Goal: Task Accomplishment & Management: Complete application form

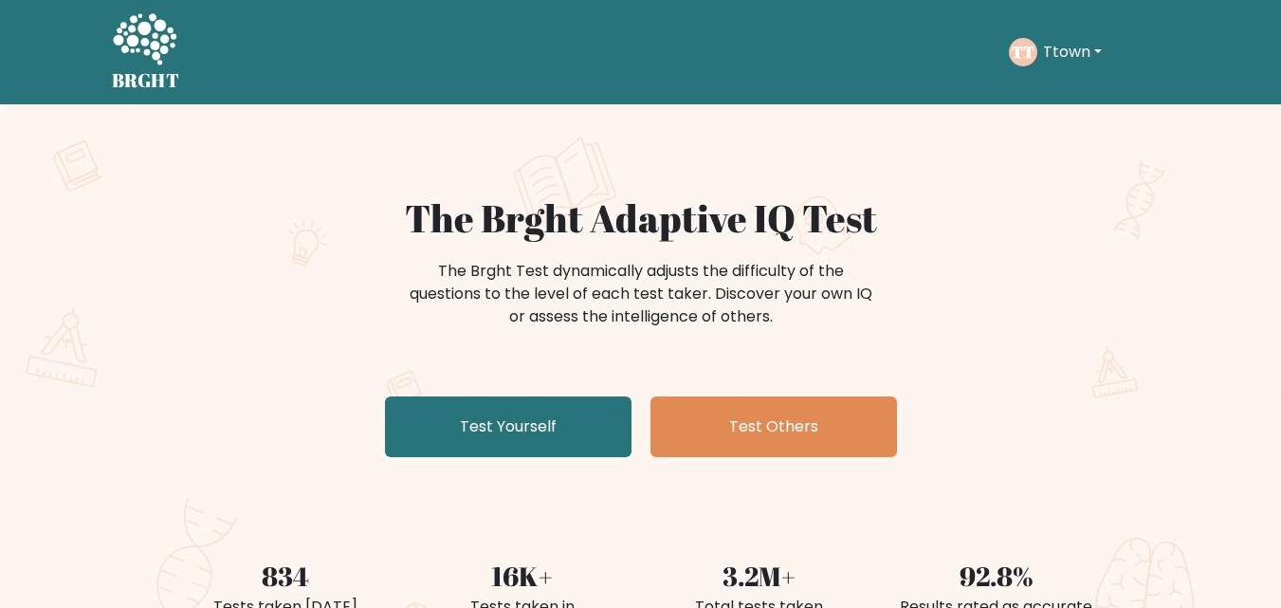
click at [552, 393] on div "The Brght Adaptive IQ Test The Brght Test dynamically adjusts the difficulty of…" at bounding box center [641, 329] width 948 height 269
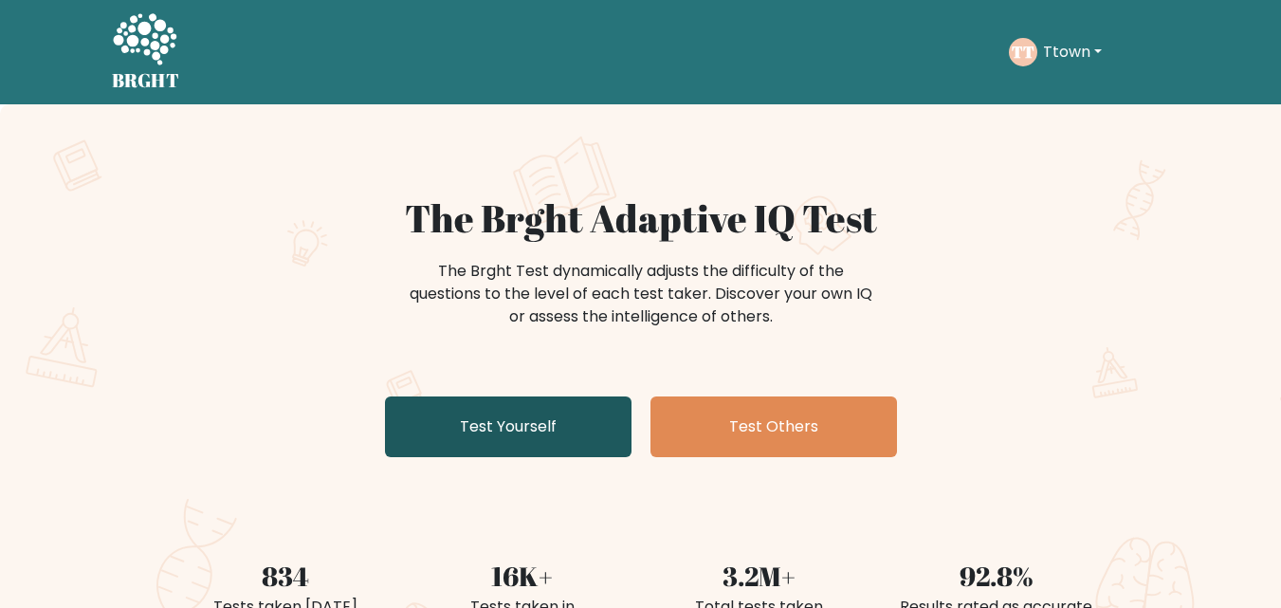
click at [521, 430] on link "Test Yourself" at bounding box center [508, 426] width 247 height 61
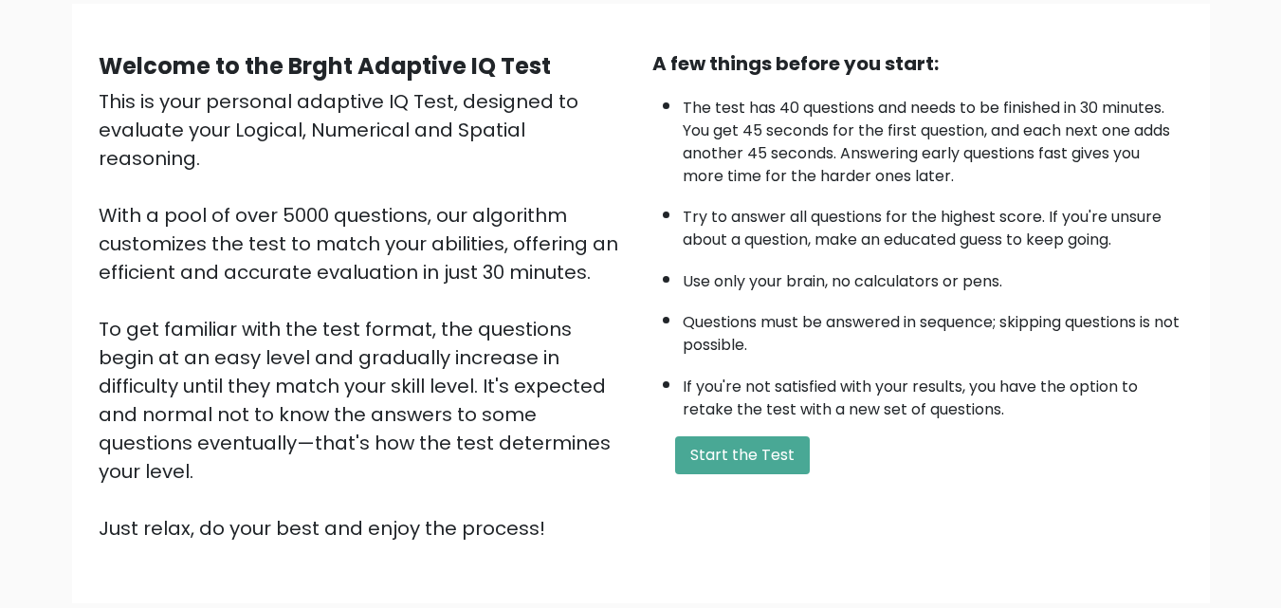
scroll to position [152, 0]
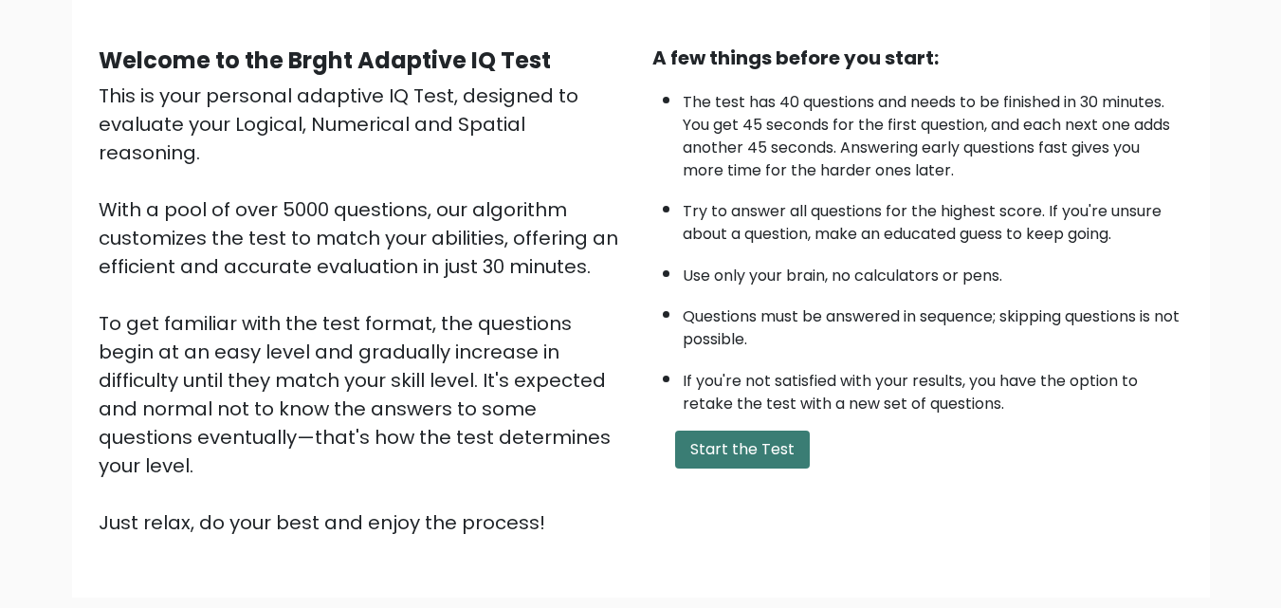
click at [740, 438] on button "Start the Test" at bounding box center [742, 449] width 135 height 38
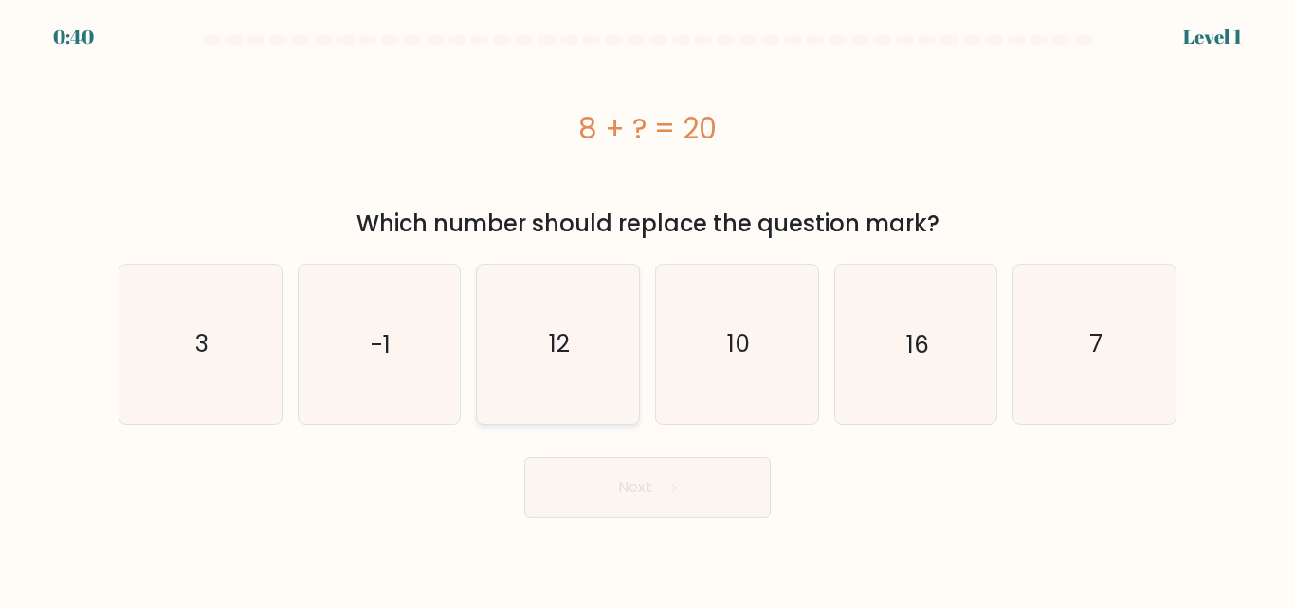
click at [565, 361] on icon "12" at bounding box center [558, 344] width 158 height 158
click at [648, 309] on input "c. 12" at bounding box center [648, 306] width 1 height 5
radio input "true"
click at [618, 496] on button "Next" at bounding box center [647, 487] width 247 height 61
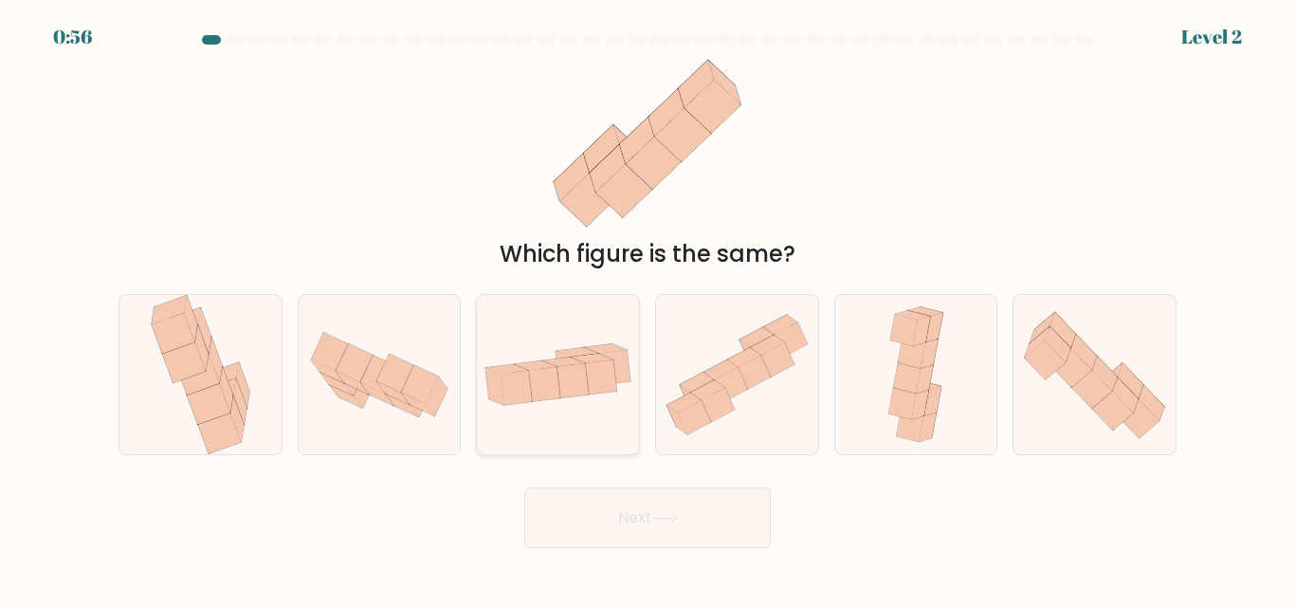
click at [585, 310] on div at bounding box center [558, 374] width 164 height 160
click at [648, 309] on input "c." at bounding box center [648, 306] width 1 height 5
radio input "true"
click at [670, 539] on button "Next" at bounding box center [647, 517] width 247 height 61
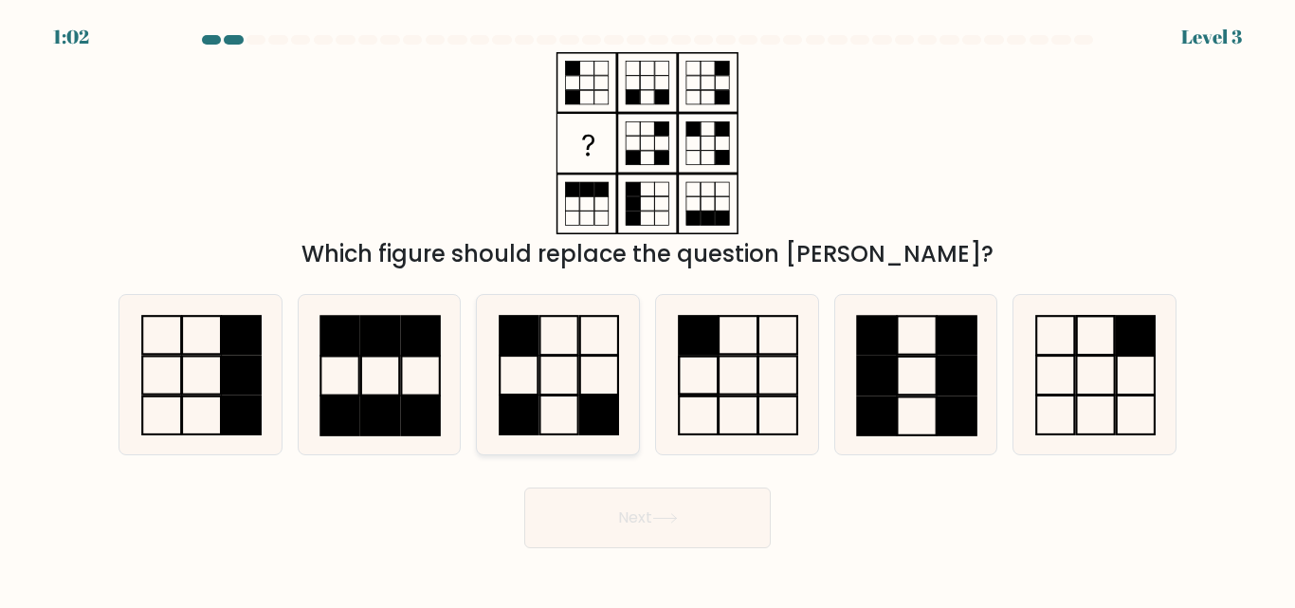
click at [567, 382] on icon at bounding box center [558, 374] width 158 height 158
click at [648, 309] on input "c." at bounding box center [648, 306] width 1 height 5
radio input "true"
click at [664, 497] on button "Next" at bounding box center [647, 517] width 247 height 61
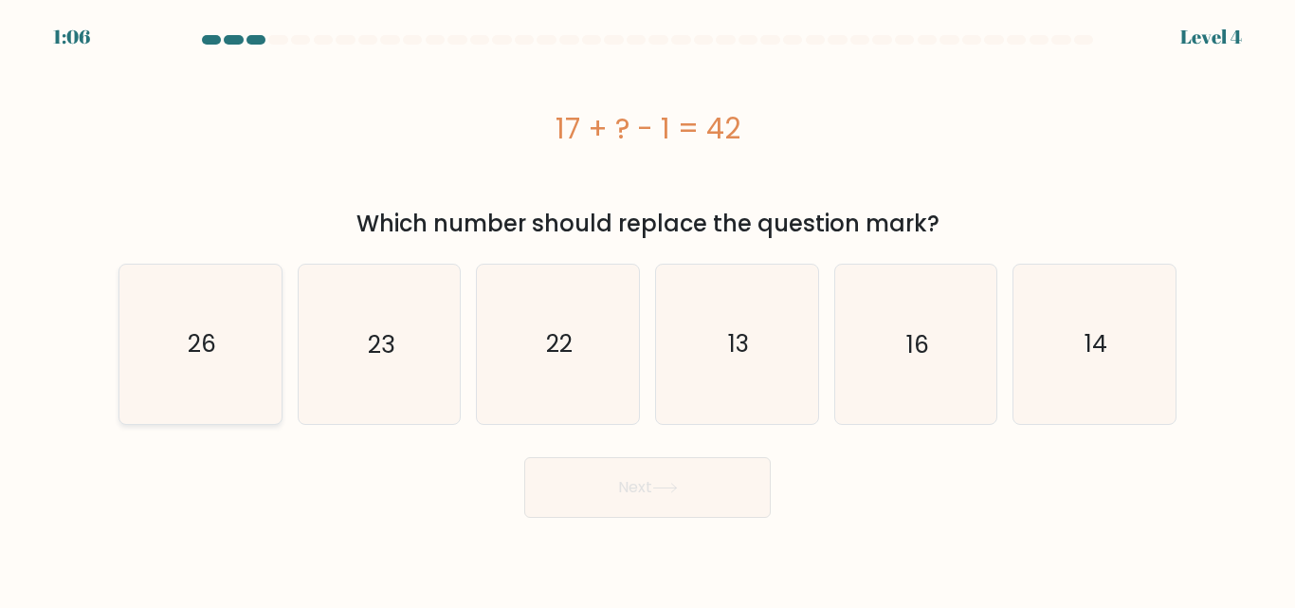
click at [150, 375] on icon "26" at bounding box center [200, 344] width 158 height 158
click at [648, 309] on input "a. 26" at bounding box center [648, 306] width 1 height 5
radio input "true"
click at [595, 501] on button "Next" at bounding box center [647, 487] width 247 height 61
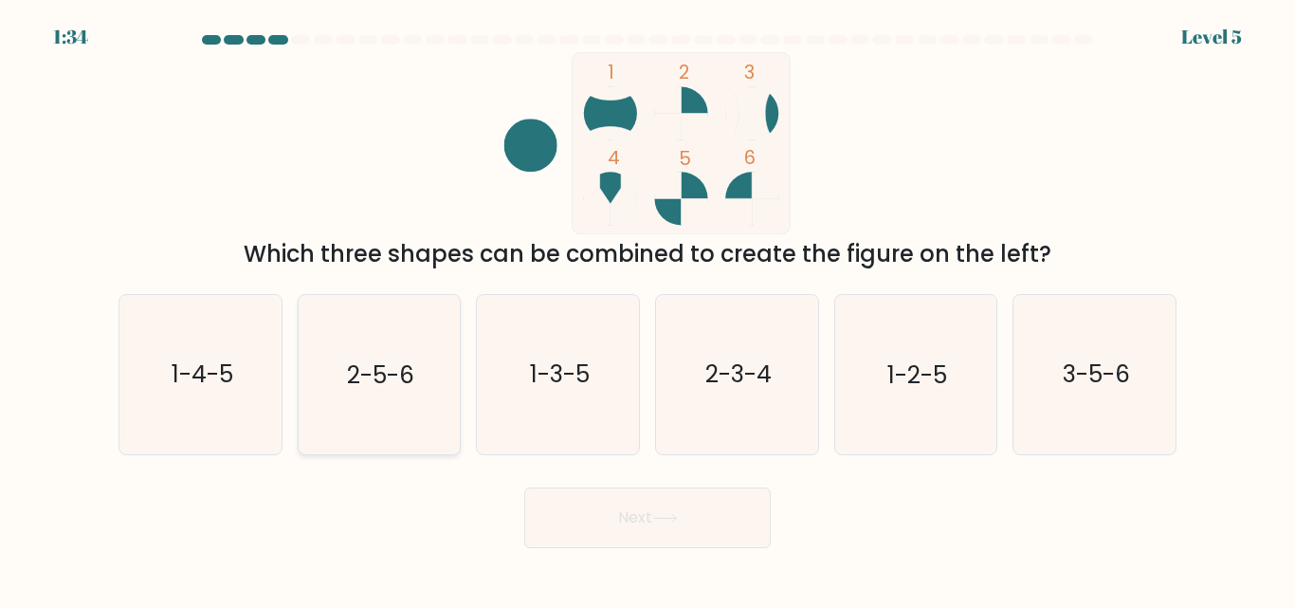
click at [378, 358] on text "2-5-6" at bounding box center [380, 374] width 67 height 33
click at [648, 309] on input "b. 2-5-6" at bounding box center [648, 306] width 1 height 5
radio input "true"
click at [711, 502] on button "Next" at bounding box center [647, 517] width 247 height 61
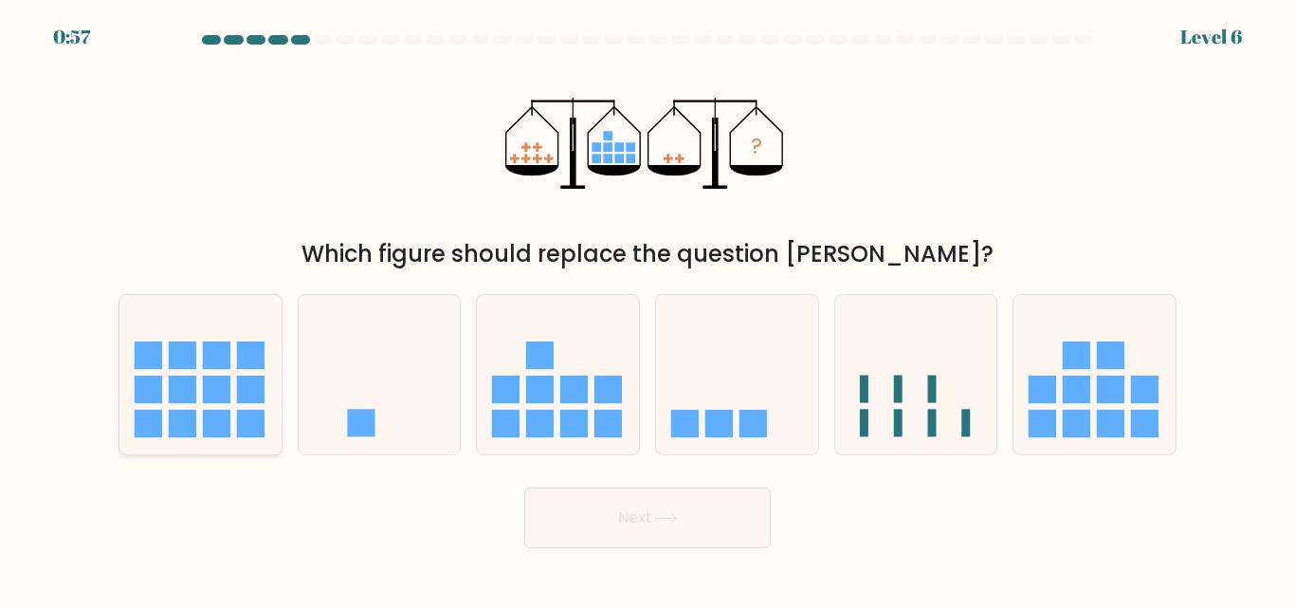
click at [210, 416] on rect at bounding box center [216, 423] width 27 height 27
click at [648, 309] on input "a." at bounding box center [648, 306] width 1 height 5
radio input "true"
click at [601, 507] on button "Next" at bounding box center [647, 517] width 247 height 61
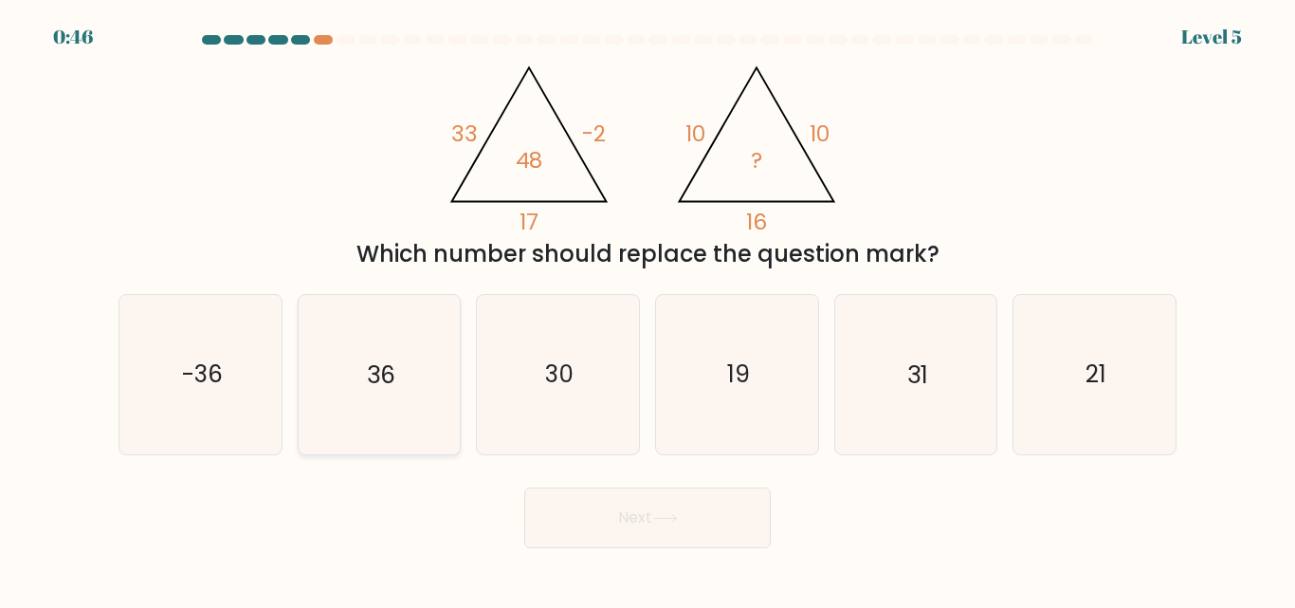
click at [387, 401] on icon "36" at bounding box center [379, 374] width 158 height 158
click at [648, 309] on input "b. 36" at bounding box center [648, 306] width 1 height 5
radio input "true"
click at [676, 514] on icon at bounding box center [664, 518] width 23 height 9
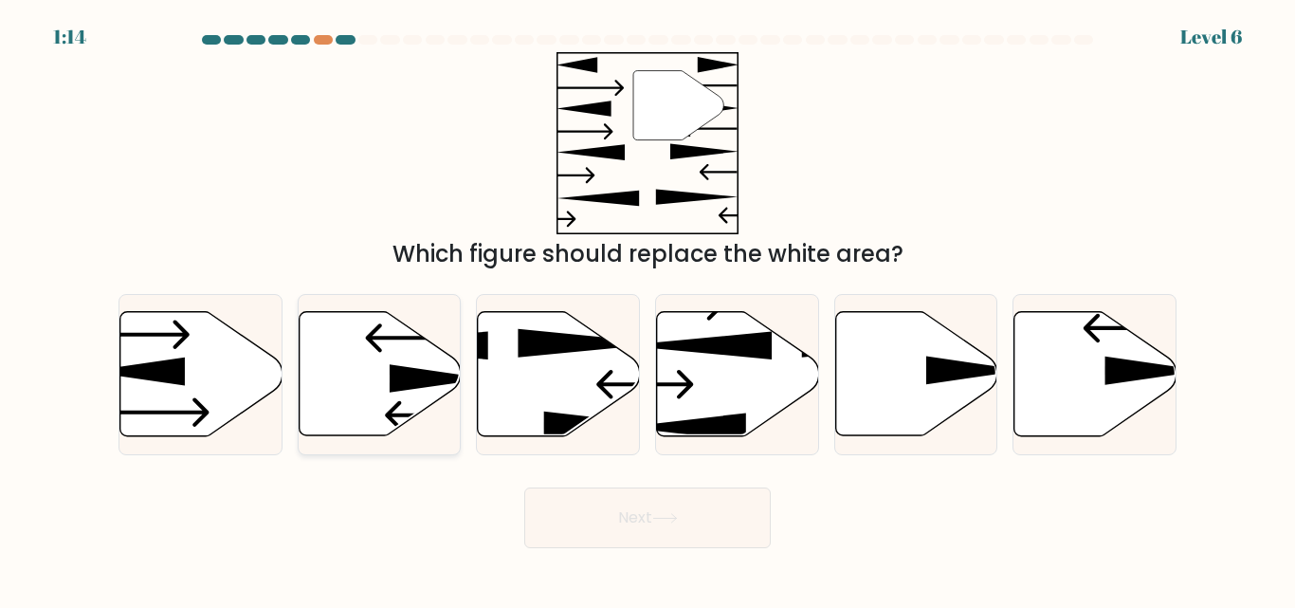
click at [395, 357] on icon at bounding box center [380, 374] width 162 height 124
click at [648, 309] on input "b." at bounding box center [648, 306] width 1 height 5
radio input "true"
click at [703, 521] on button "Next" at bounding box center [647, 517] width 247 height 61
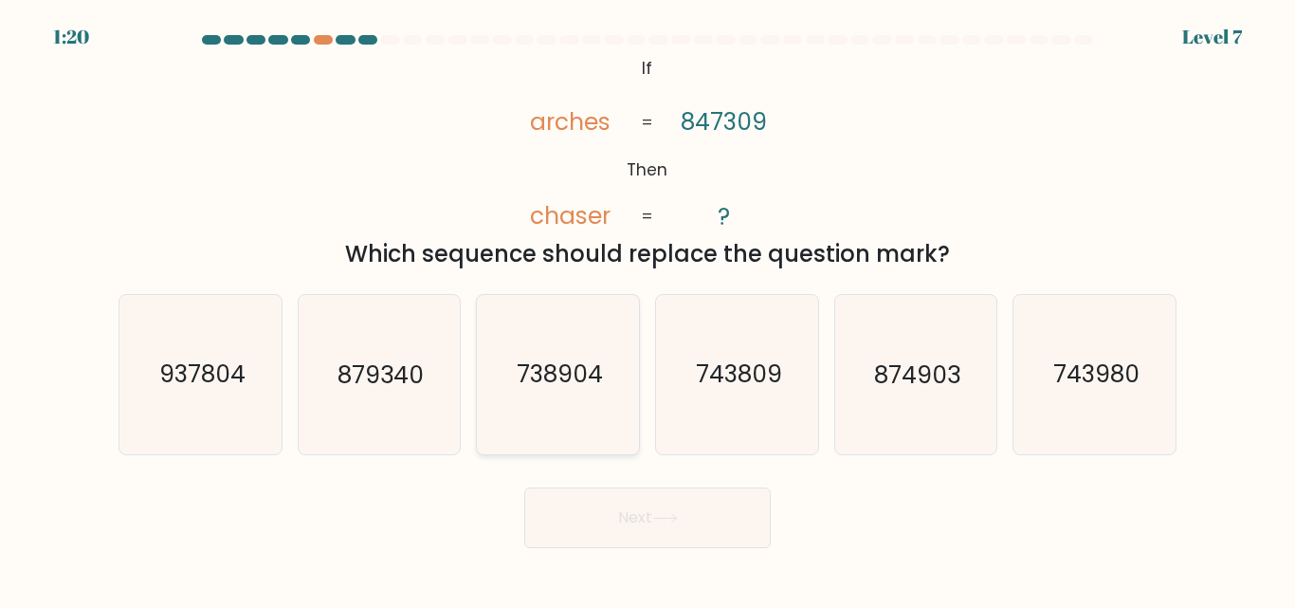
click at [561, 407] on icon "738904" at bounding box center [558, 374] width 158 height 158
click at [648, 309] on input "c. 738904" at bounding box center [648, 306] width 1 height 5
radio input "true"
click at [592, 559] on body "1:19 Level 7 If" at bounding box center [647, 304] width 1295 height 608
click at [608, 534] on button "Next" at bounding box center [647, 517] width 247 height 61
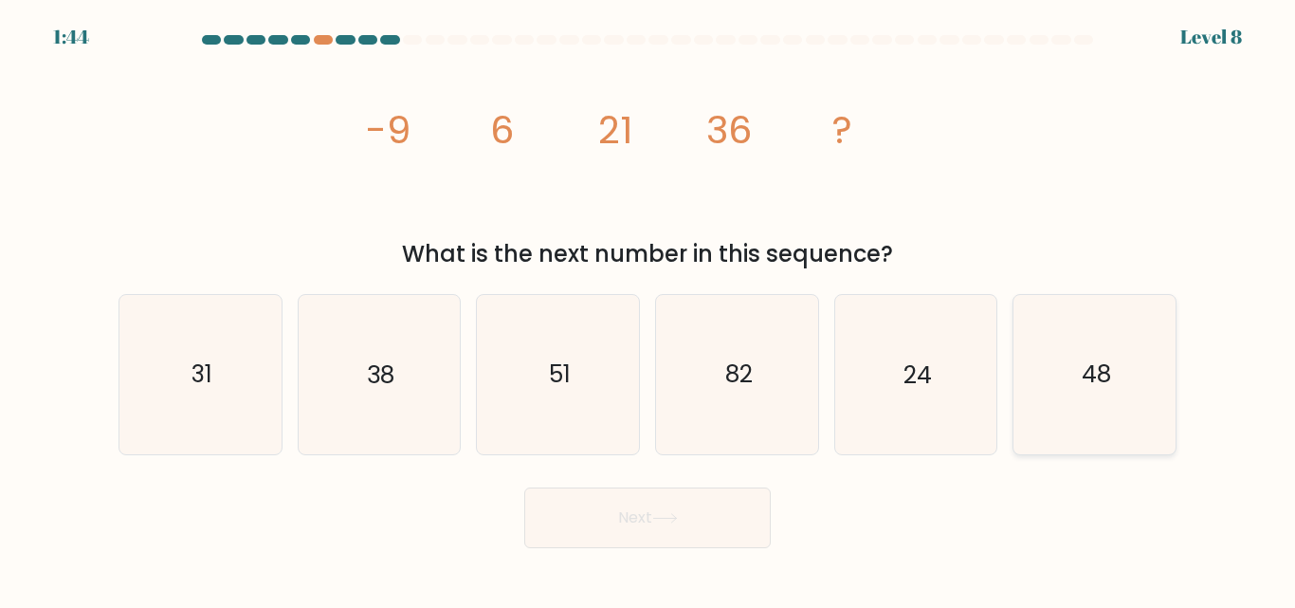
click at [1090, 387] on text "48" at bounding box center [1096, 374] width 29 height 33
click at [649, 309] on input "f. 48" at bounding box center [648, 306] width 1 height 5
radio input "true"
click at [635, 533] on button "Next" at bounding box center [647, 517] width 247 height 61
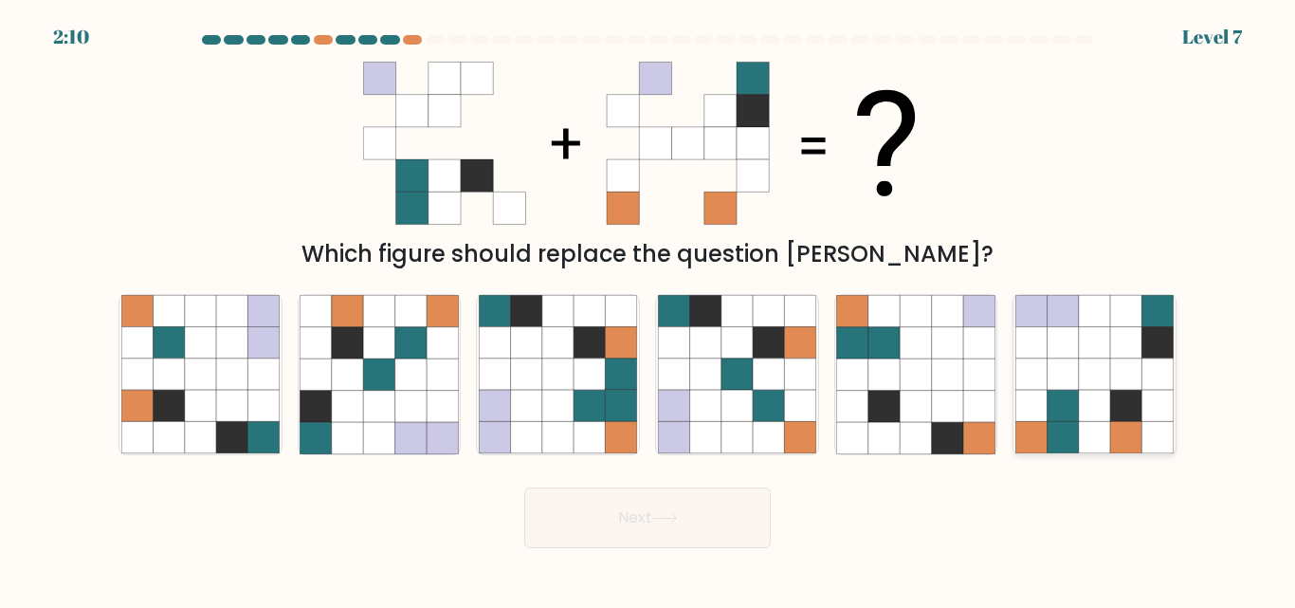
click at [1081, 367] on icon at bounding box center [1094, 374] width 31 height 31
click at [649, 309] on input "f." at bounding box center [648, 306] width 1 height 5
radio input "true"
click at [657, 503] on button "Next" at bounding box center [647, 517] width 247 height 61
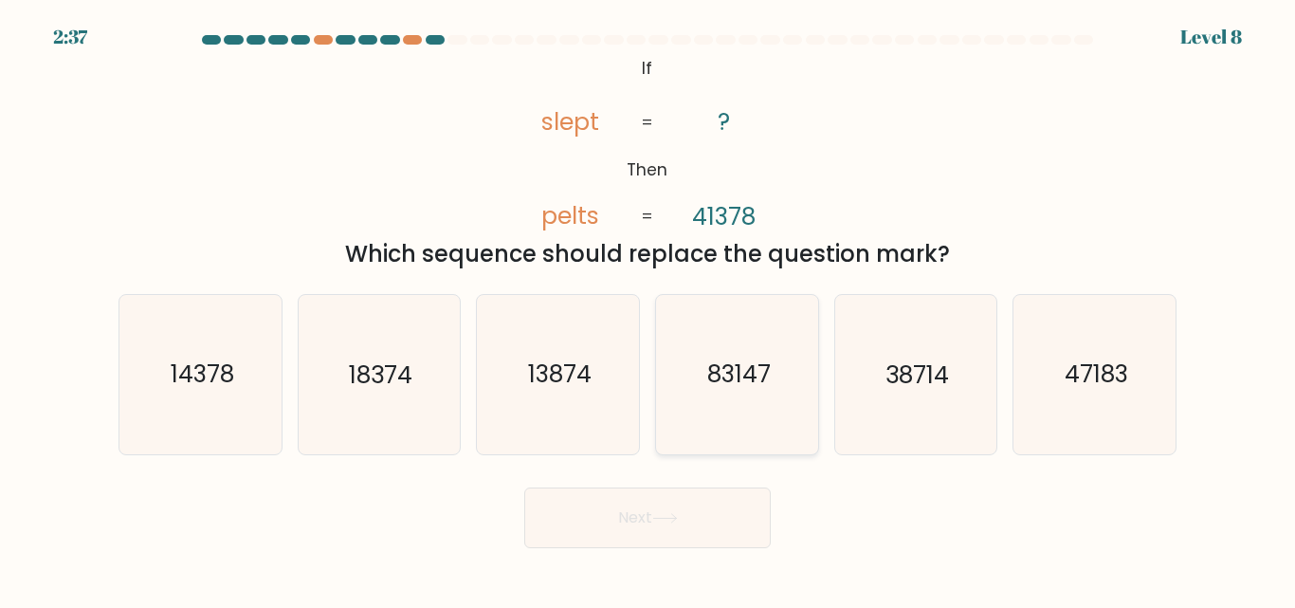
click at [770, 400] on icon "83147" at bounding box center [737, 374] width 158 height 158
click at [649, 309] on input "d. 83147" at bounding box center [648, 306] width 1 height 5
radio input "true"
click at [666, 528] on button "Next" at bounding box center [647, 517] width 247 height 61
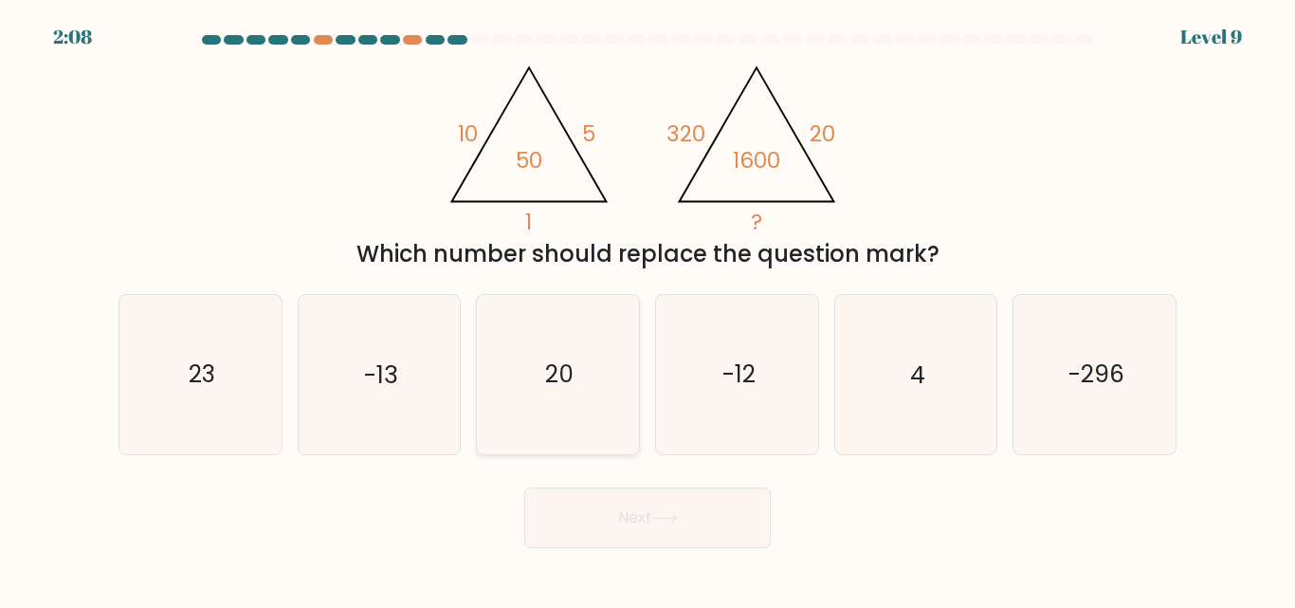
click at [579, 401] on icon "20" at bounding box center [558, 374] width 158 height 158
click at [648, 309] on input "c. 20" at bounding box center [648, 306] width 1 height 5
radio input "true"
click at [651, 517] on button "Next" at bounding box center [647, 517] width 247 height 61
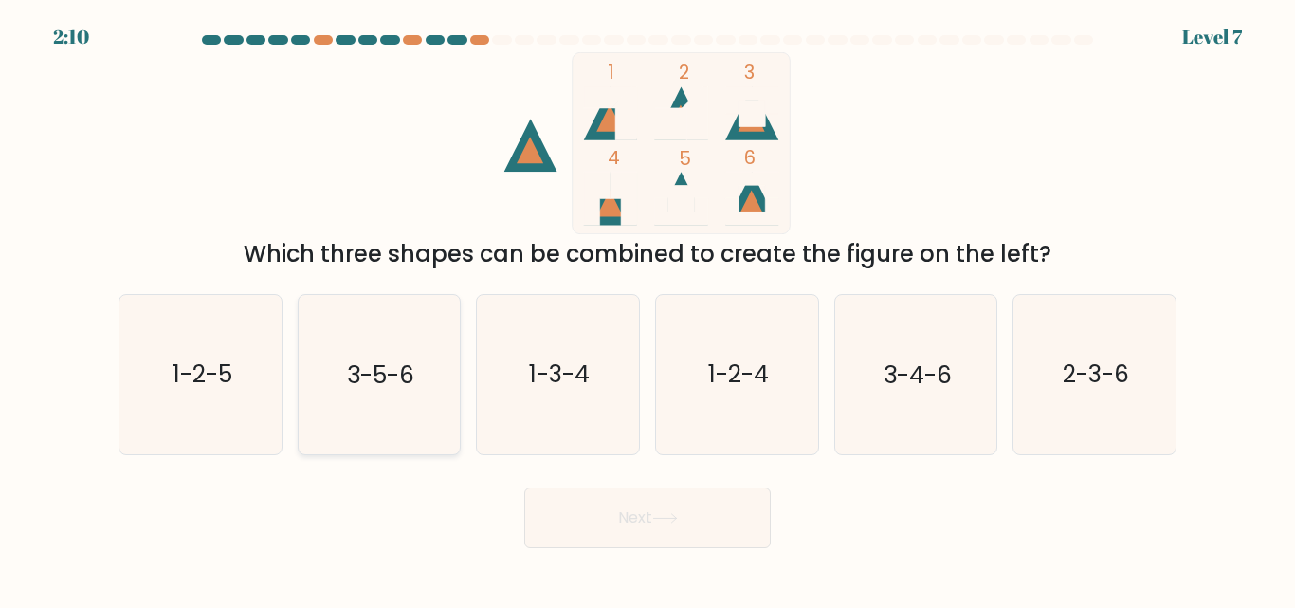
click at [312, 419] on icon "3-5-6" at bounding box center [379, 374] width 158 height 158
click at [648, 309] on input "b. 3-5-6" at bounding box center [648, 306] width 1 height 5
radio input "true"
click at [645, 521] on button "Next" at bounding box center [647, 517] width 247 height 61
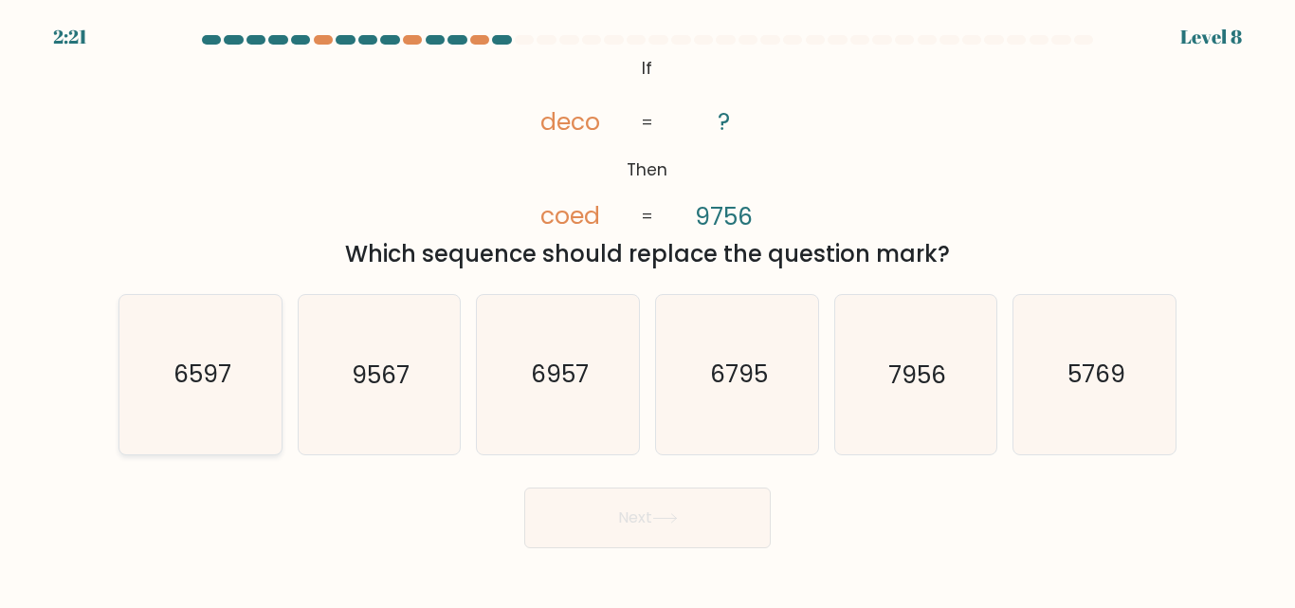
click at [257, 380] on icon "6597" at bounding box center [200, 374] width 158 height 158
click at [648, 309] on input "a. 6597" at bounding box center [648, 306] width 1 height 5
radio input "true"
click at [685, 509] on button "Next" at bounding box center [647, 517] width 247 height 61
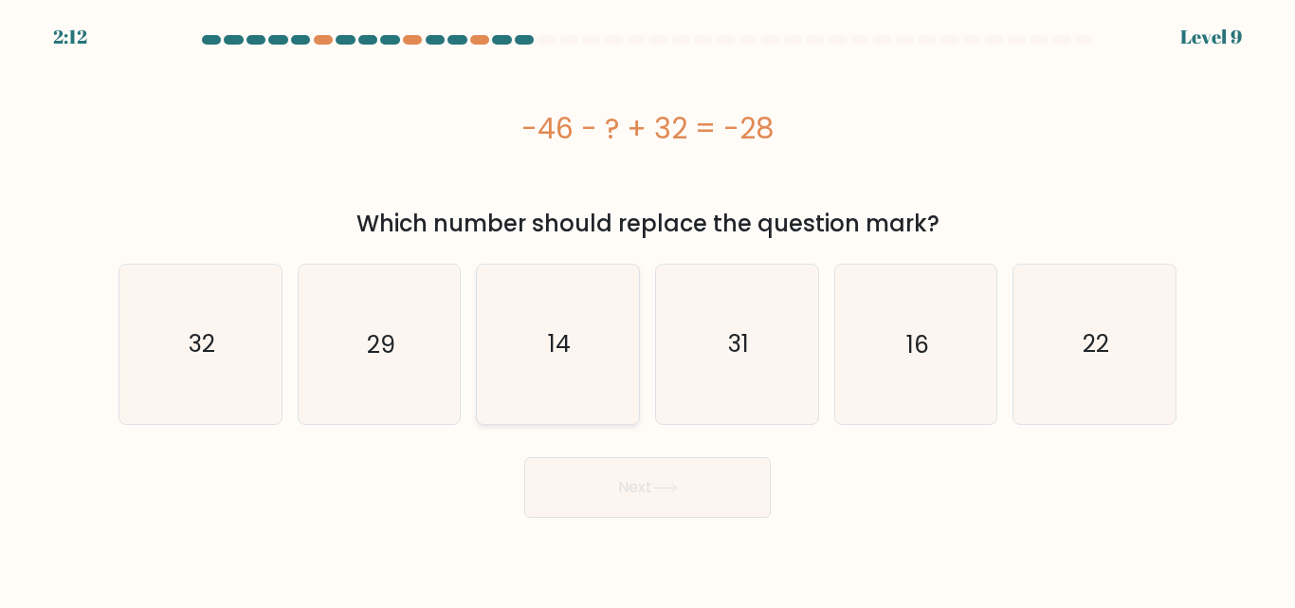
click at [577, 378] on icon "14" at bounding box center [558, 344] width 158 height 158
click at [648, 309] on input "c. 14" at bounding box center [648, 306] width 1 height 5
radio input "true"
click at [631, 481] on button "Next" at bounding box center [647, 487] width 247 height 61
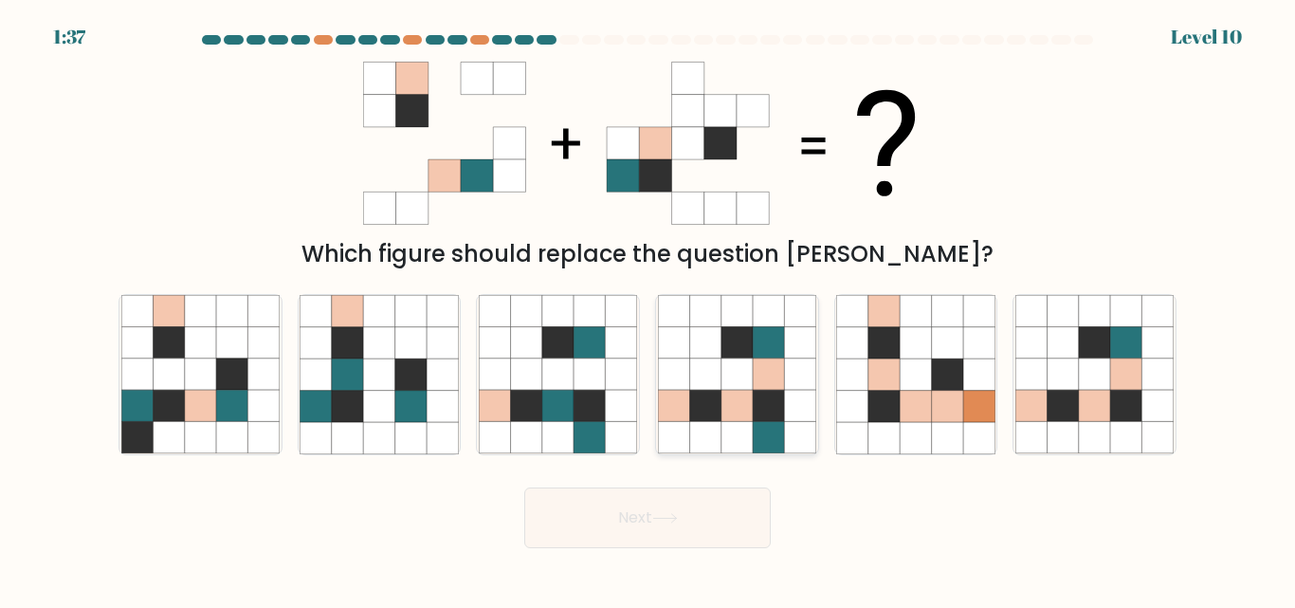
click at [735, 406] on icon at bounding box center [737, 406] width 31 height 31
click at [649, 309] on input "d." at bounding box center [648, 306] width 1 height 5
radio input "true"
click at [323, 378] on icon at bounding box center [316, 374] width 31 height 31
click at [648, 309] on input "b." at bounding box center [648, 306] width 1 height 5
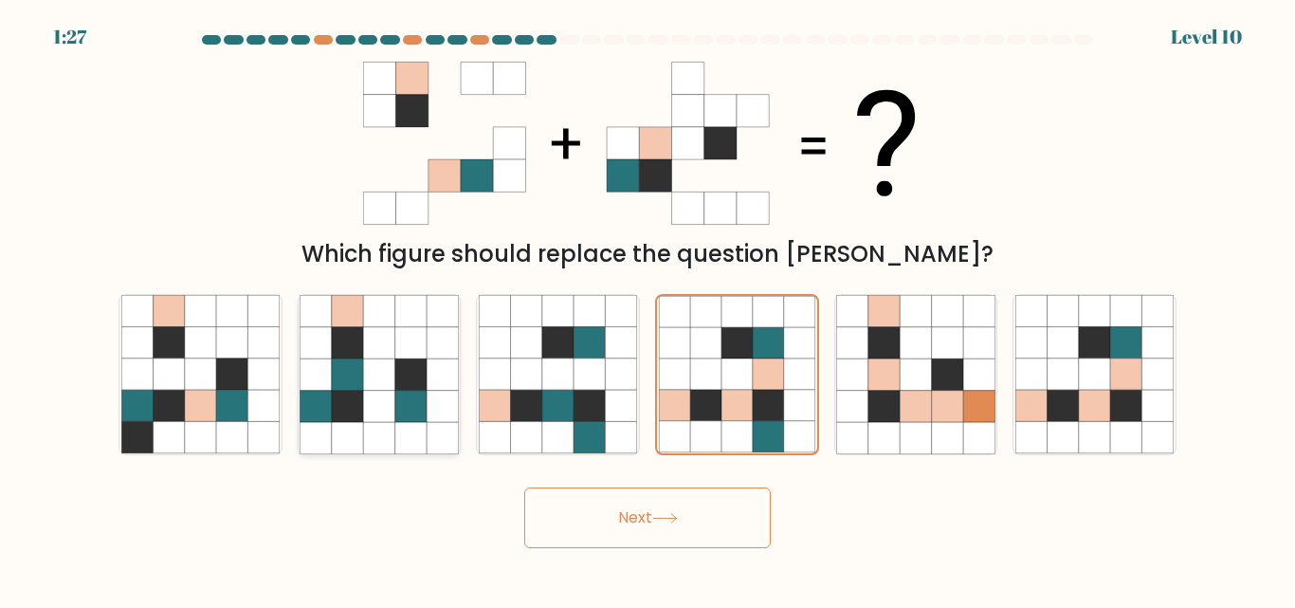
radio input "true"
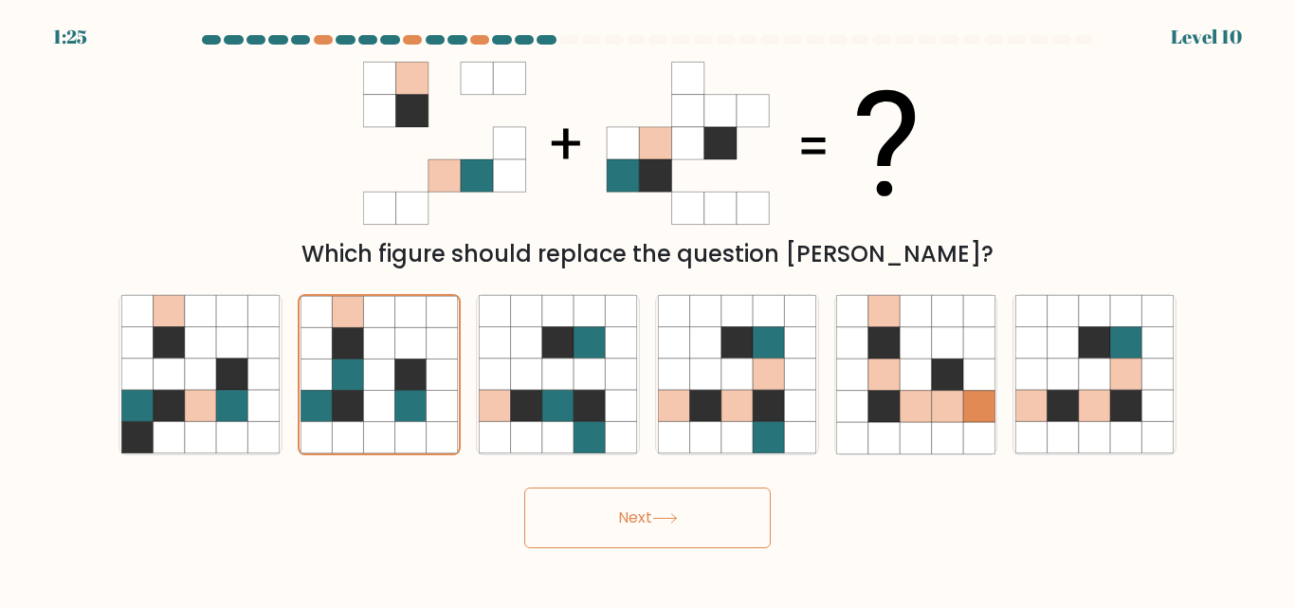
click at [625, 520] on button "Next" at bounding box center [647, 517] width 247 height 61
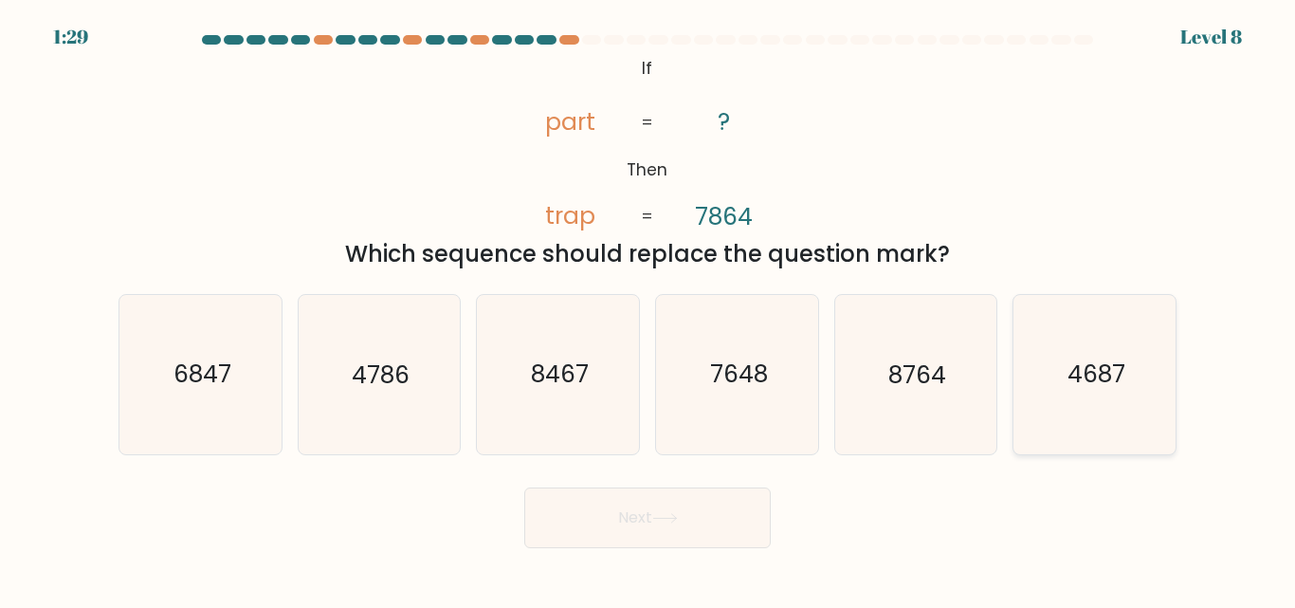
click at [1101, 375] on text "4687" at bounding box center [1097, 374] width 58 height 33
click at [649, 309] on input "f. 4687" at bounding box center [648, 306] width 1 height 5
radio input "true"
click at [674, 525] on button "Next" at bounding box center [647, 517] width 247 height 61
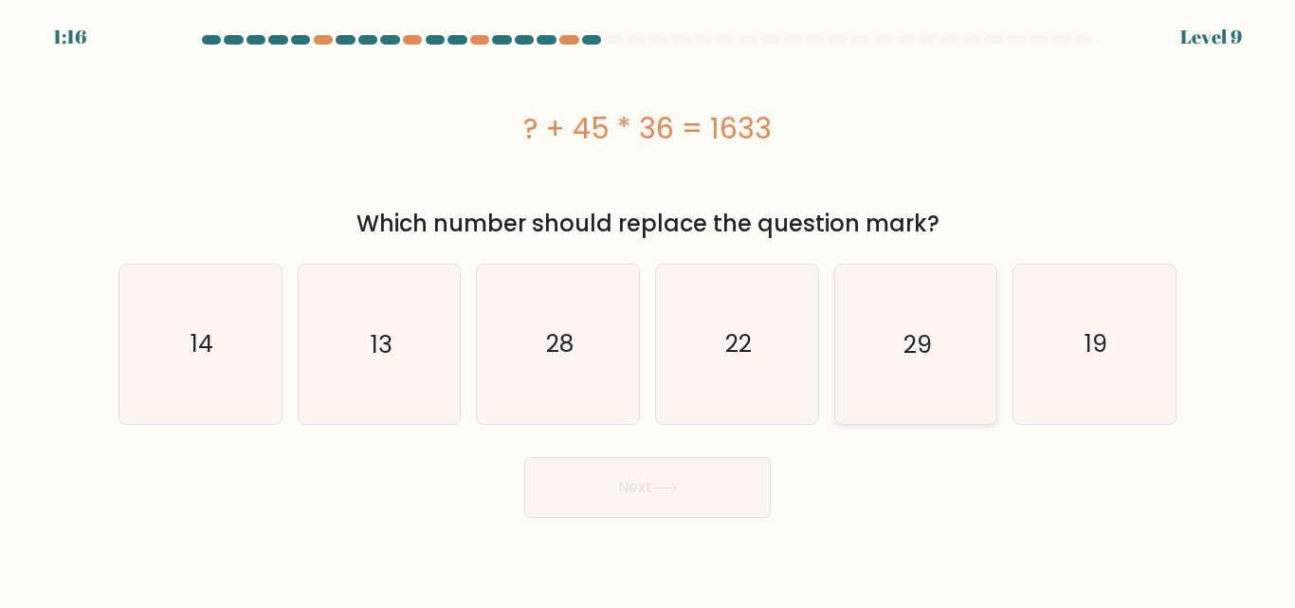
click at [901, 358] on icon "29" at bounding box center [915, 344] width 158 height 158
click at [649, 309] on input "e. 29" at bounding box center [648, 306] width 1 height 5
radio input "true"
click at [732, 493] on button "Next" at bounding box center [647, 487] width 247 height 61
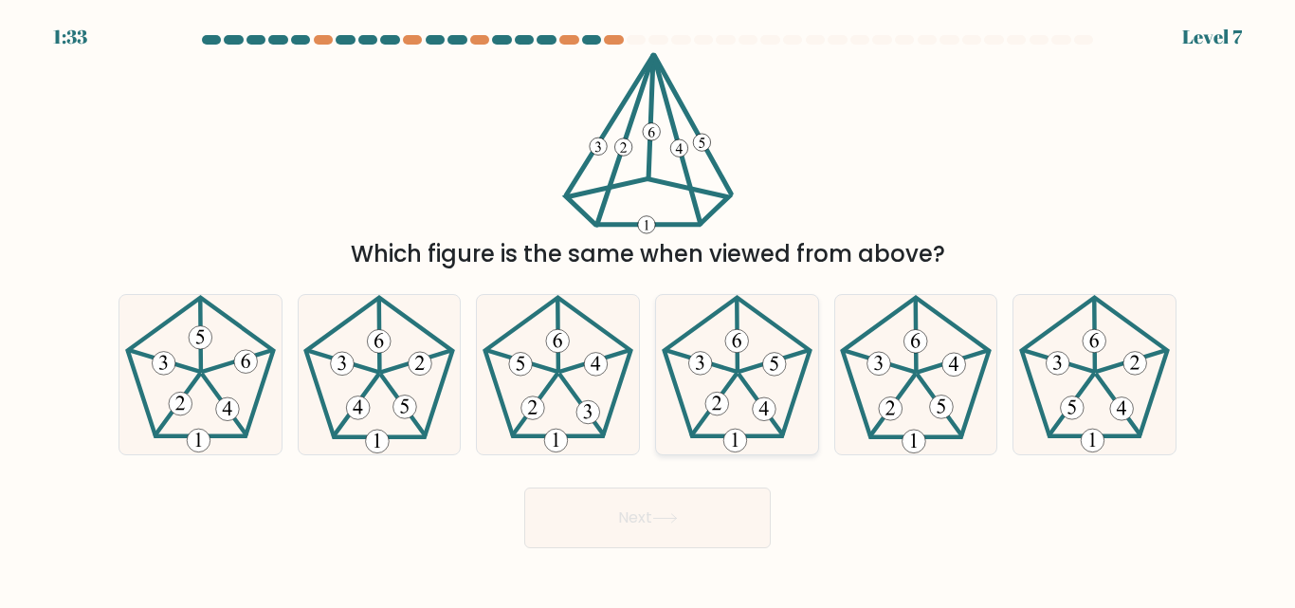
click at [758, 361] on icon at bounding box center [737, 374] width 158 height 158
click at [649, 309] on input "d." at bounding box center [648, 306] width 1 height 5
radio input "true"
click at [691, 532] on button "Next" at bounding box center [647, 517] width 247 height 61
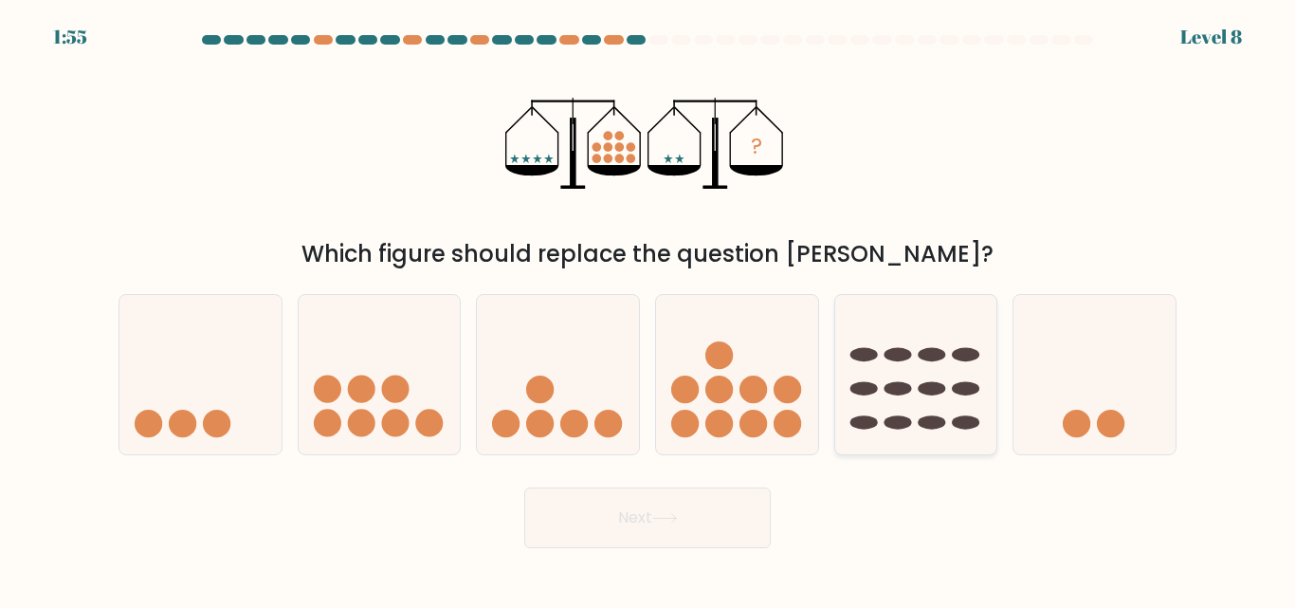
click at [938, 399] on icon at bounding box center [916, 374] width 162 height 134
click at [649, 309] on input "e." at bounding box center [648, 306] width 1 height 5
radio input "true"
click at [698, 525] on button "Next" at bounding box center [647, 517] width 247 height 61
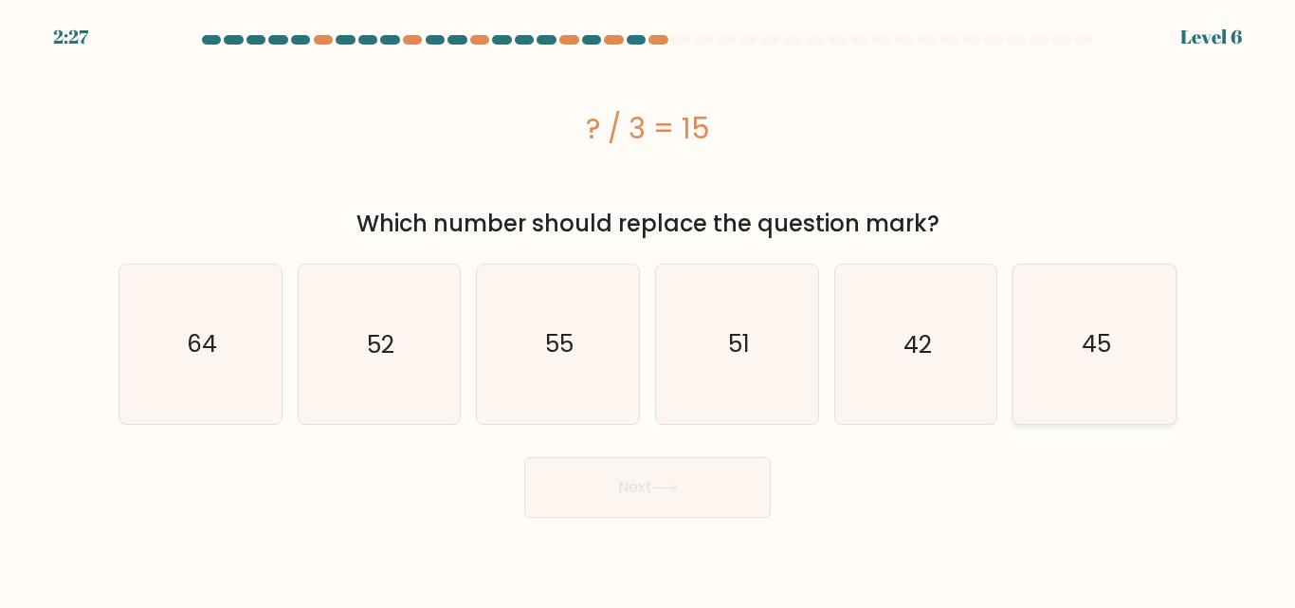
click at [1049, 341] on icon "45" at bounding box center [1094, 344] width 158 height 158
click at [649, 309] on input "f. 45" at bounding box center [648, 306] width 1 height 5
radio input "true"
click at [709, 461] on button "Next" at bounding box center [647, 487] width 247 height 61
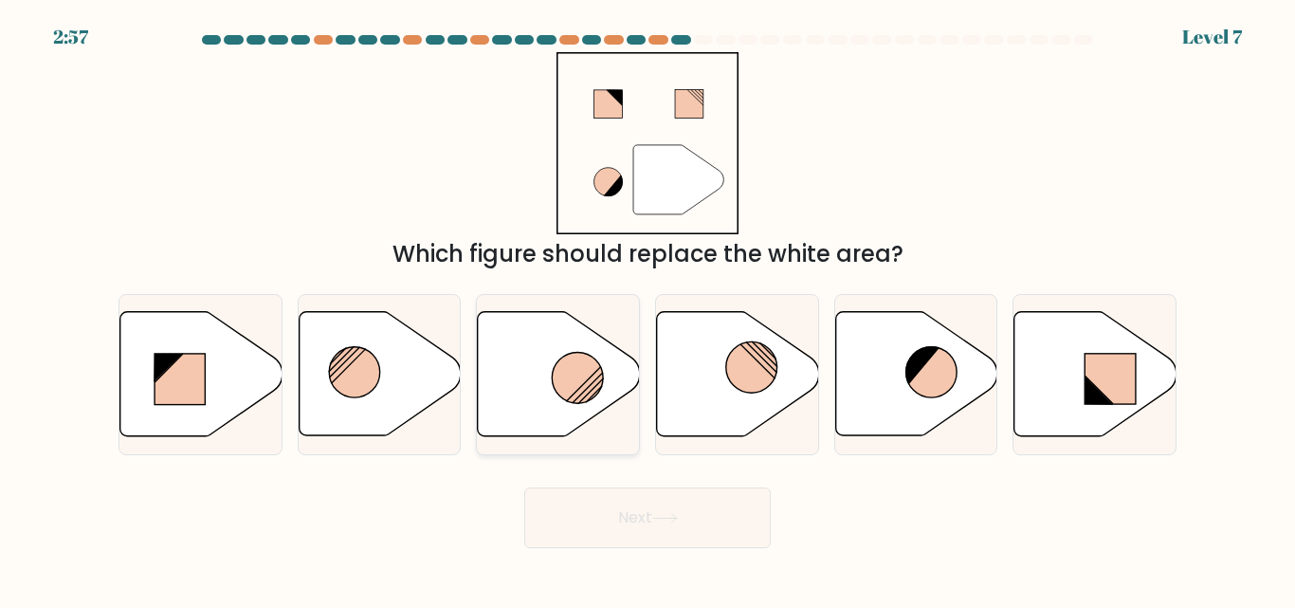
click at [534, 406] on icon at bounding box center [559, 374] width 162 height 124
click at [648, 309] on input "c." at bounding box center [648, 306] width 1 height 5
radio input "true"
click at [671, 544] on button "Next" at bounding box center [647, 517] width 247 height 61
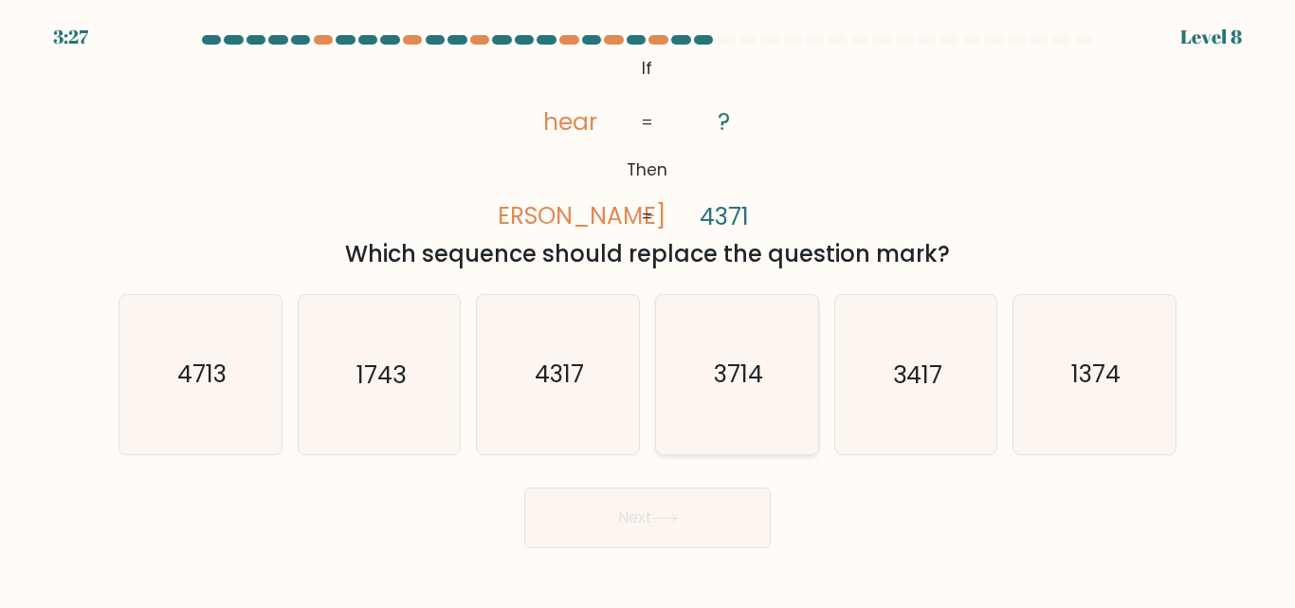
click at [759, 385] on text "3714" at bounding box center [738, 374] width 49 height 33
click at [649, 309] on input "d. 3714" at bounding box center [648, 306] width 1 height 5
radio input "true"
click at [641, 521] on button "Next" at bounding box center [647, 517] width 247 height 61
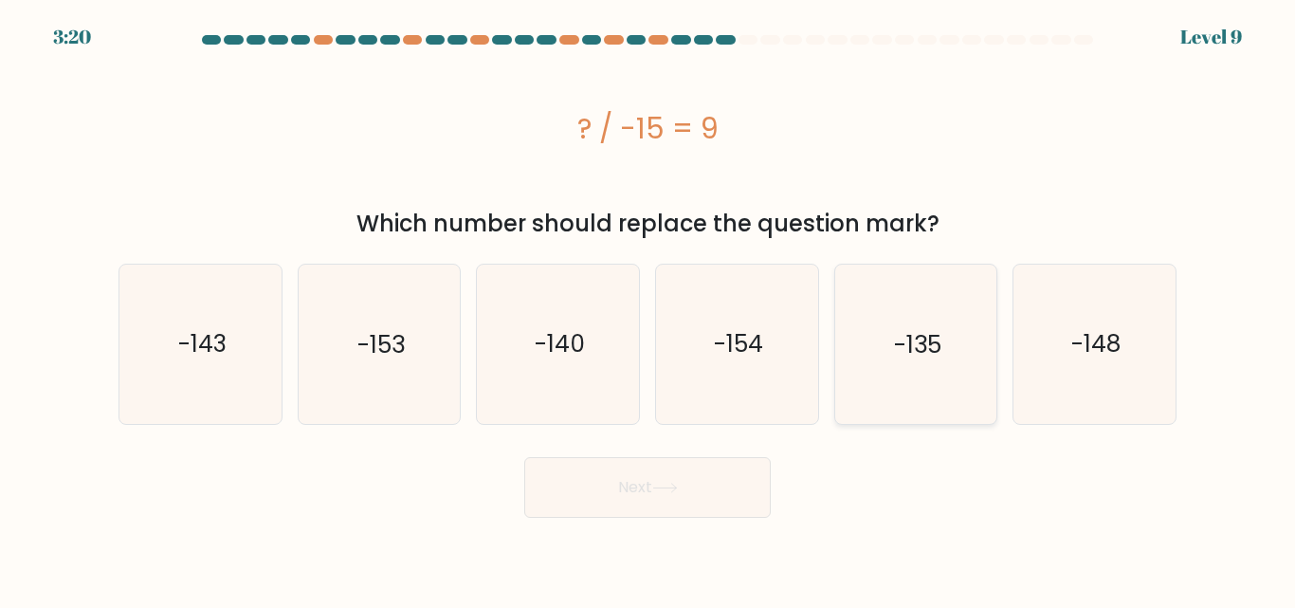
click at [923, 384] on icon "-135" at bounding box center [915, 344] width 158 height 158
click at [649, 309] on input "e. -135" at bounding box center [648, 306] width 1 height 5
radio input "true"
click at [701, 514] on button "Next" at bounding box center [647, 487] width 247 height 61
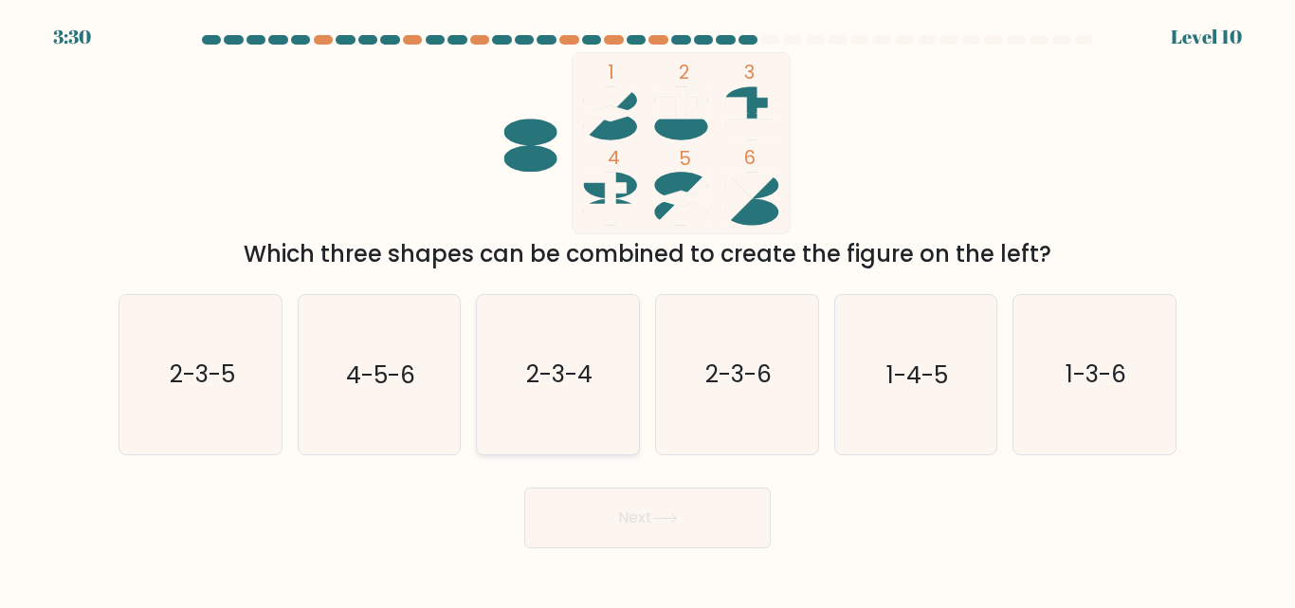
click at [526, 387] on text "2-3-4" at bounding box center [559, 374] width 66 height 33
click at [648, 309] on input "c. 2-3-4" at bounding box center [648, 306] width 1 height 5
radio input "true"
click at [661, 523] on button "Next" at bounding box center [647, 517] width 247 height 61
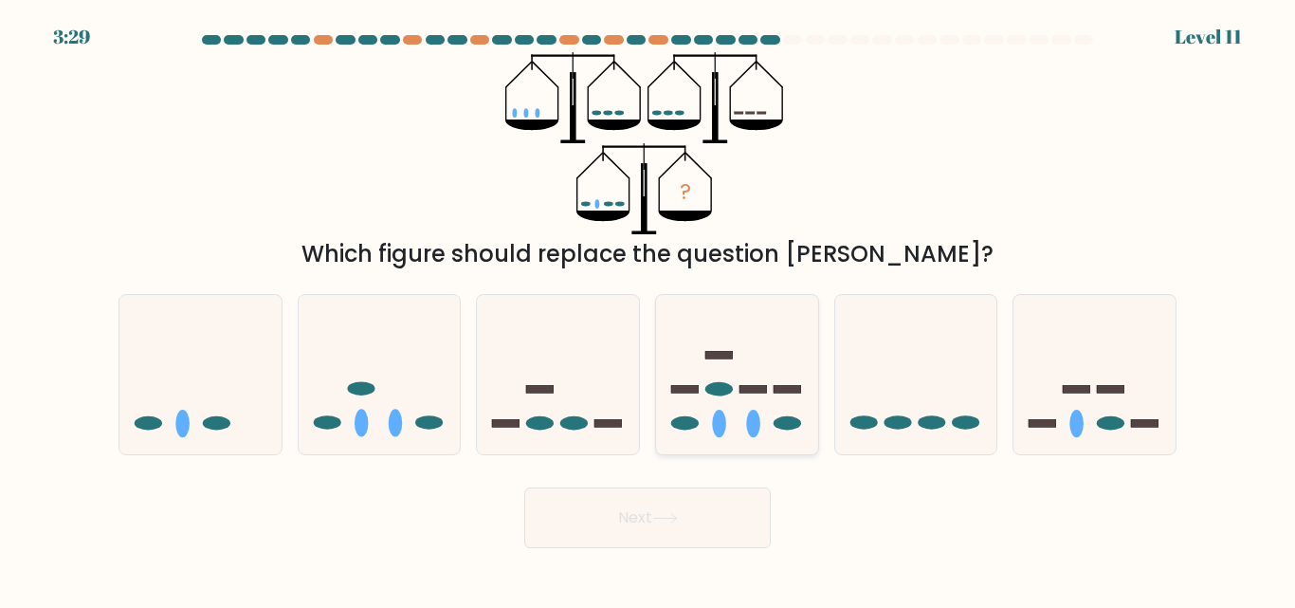
click at [705, 446] on div at bounding box center [737, 374] width 164 height 160
click at [649, 309] on input "d." at bounding box center [648, 306] width 1 height 5
radio input "true"
click at [1081, 418] on ellipse at bounding box center [1076, 423] width 14 height 27
click at [649, 309] on input "f." at bounding box center [648, 306] width 1 height 5
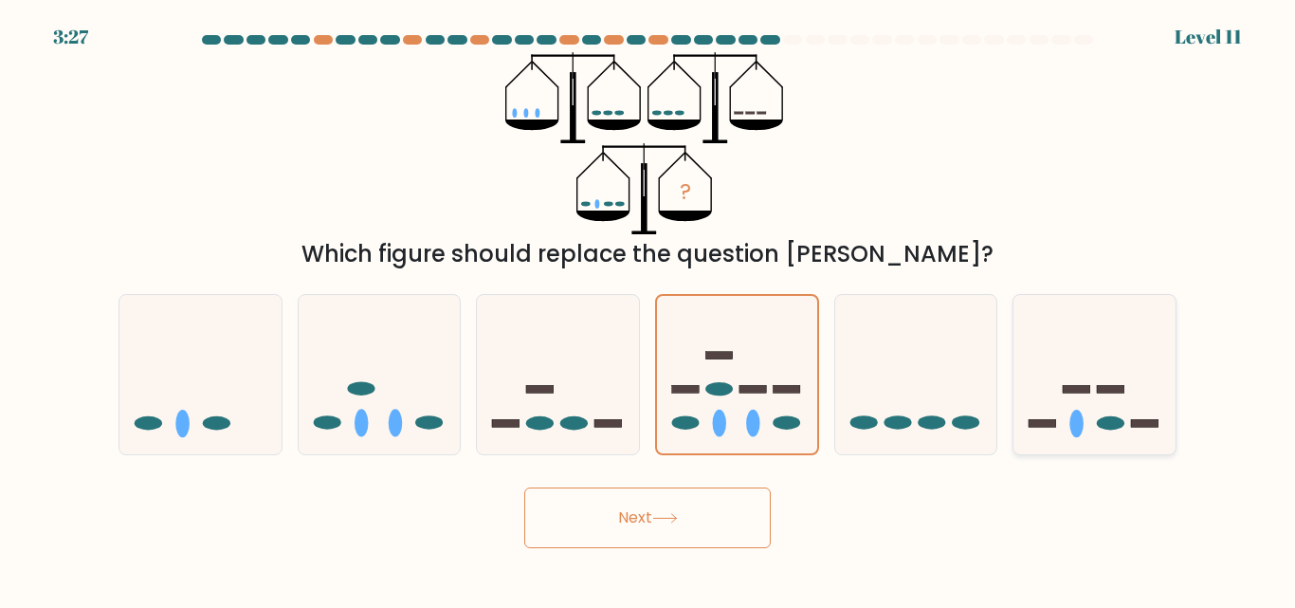
radio input "true"
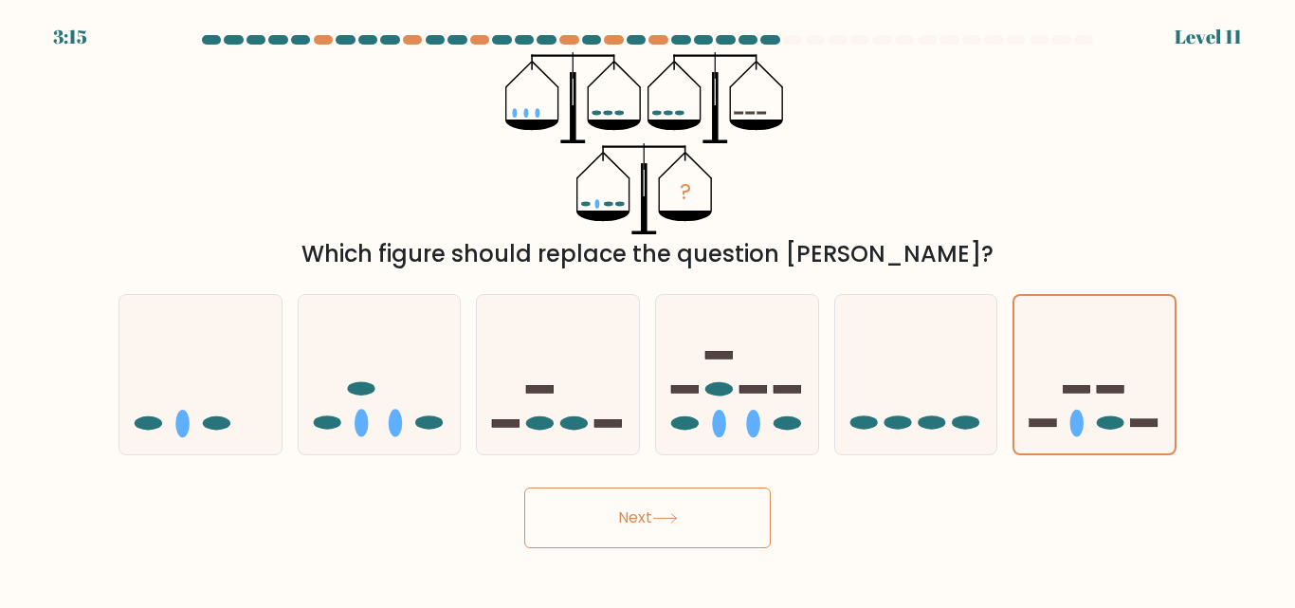
click at [738, 534] on button "Next" at bounding box center [647, 517] width 247 height 61
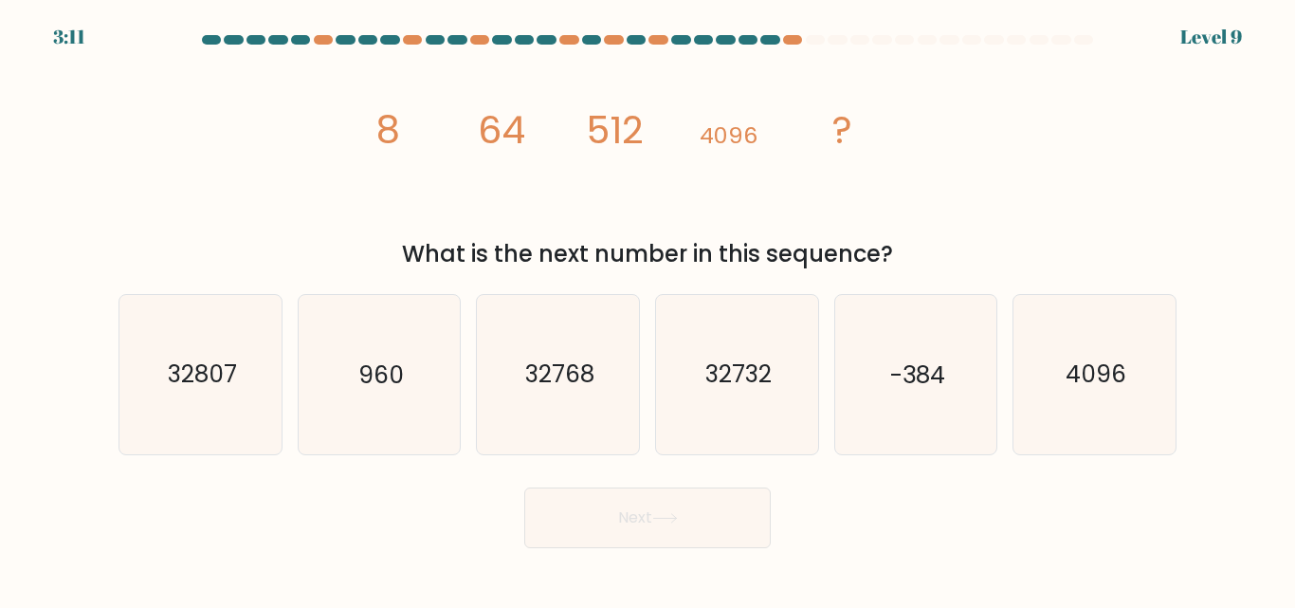
drag, startPoint x: 602, startPoint y: 398, endPoint x: 631, endPoint y: 491, distance: 97.2
click at [631, 491] on form at bounding box center [647, 291] width 1295 height 513
click at [589, 422] on icon "32768" at bounding box center [558, 374] width 158 height 158
click at [648, 309] on input "c. 32768" at bounding box center [648, 306] width 1 height 5
radio input "true"
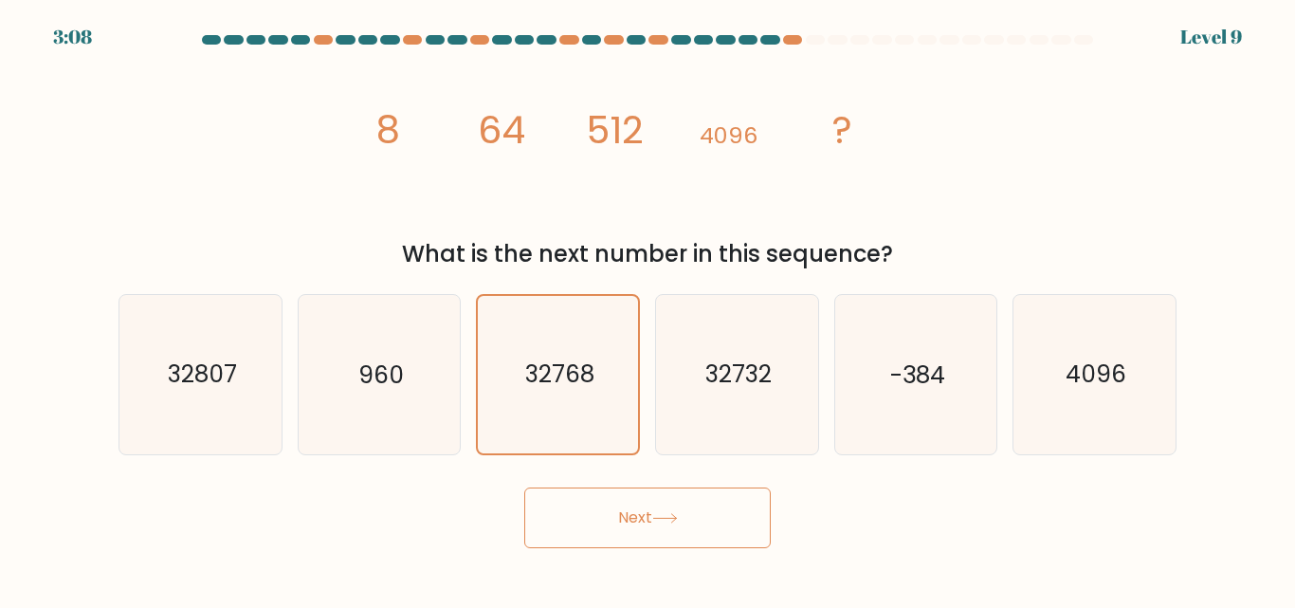
click at [621, 515] on button "Next" at bounding box center [647, 517] width 247 height 61
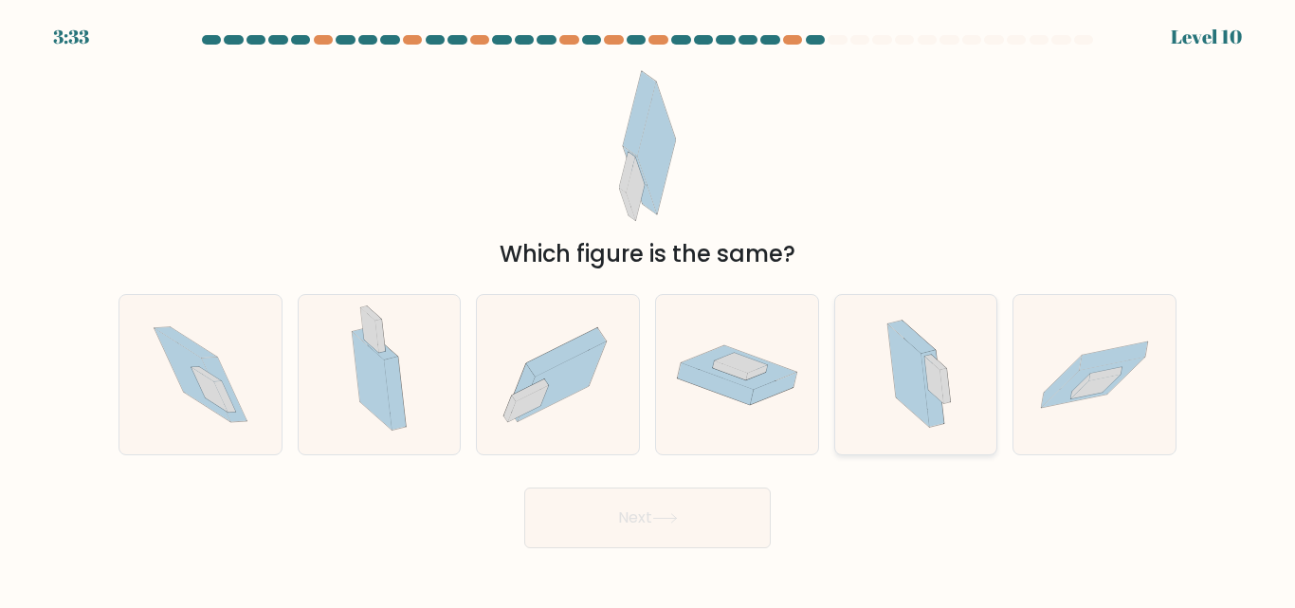
click at [927, 407] on icon at bounding box center [933, 389] width 23 height 77
click at [649, 309] on input "e." at bounding box center [648, 306] width 1 height 5
radio input "true"
click at [667, 503] on button "Next" at bounding box center [647, 517] width 247 height 61
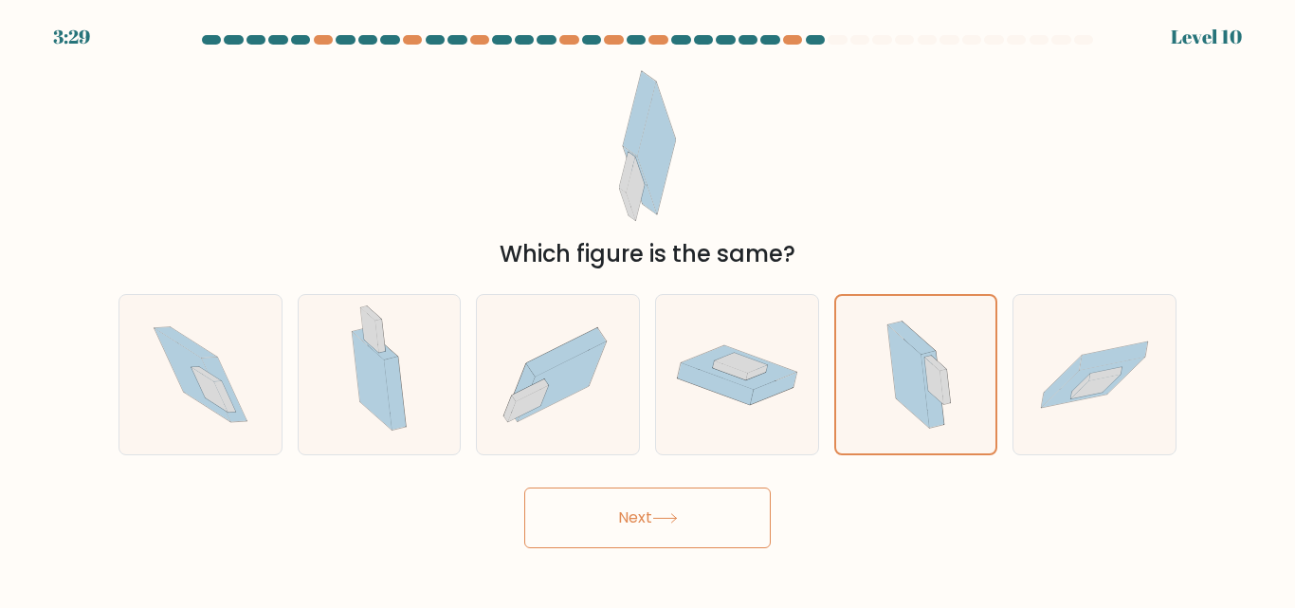
click at [667, 504] on button "Next" at bounding box center [647, 517] width 247 height 61
click at [620, 534] on button "Next" at bounding box center [647, 517] width 247 height 61
click at [665, 519] on icon at bounding box center [665, 518] width 26 height 10
click at [629, 503] on button "Next" at bounding box center [647, 517] width 247 height 61
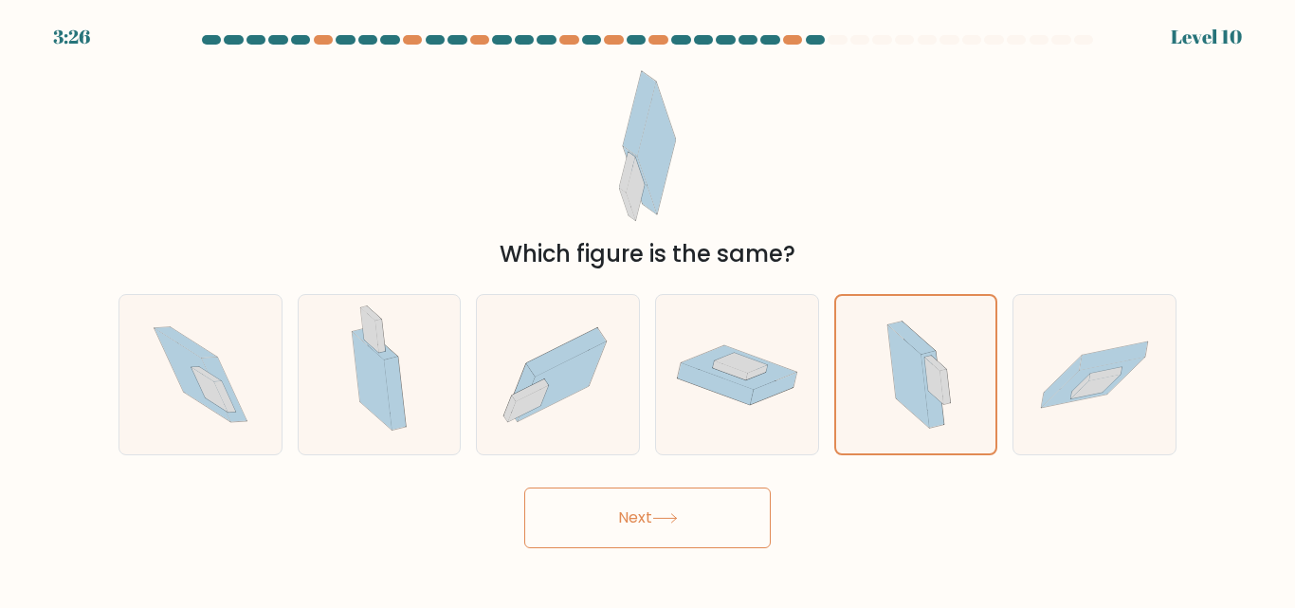
click at [629, 503] on button "Next" at bounding box center [647, 517] width 247 height 61
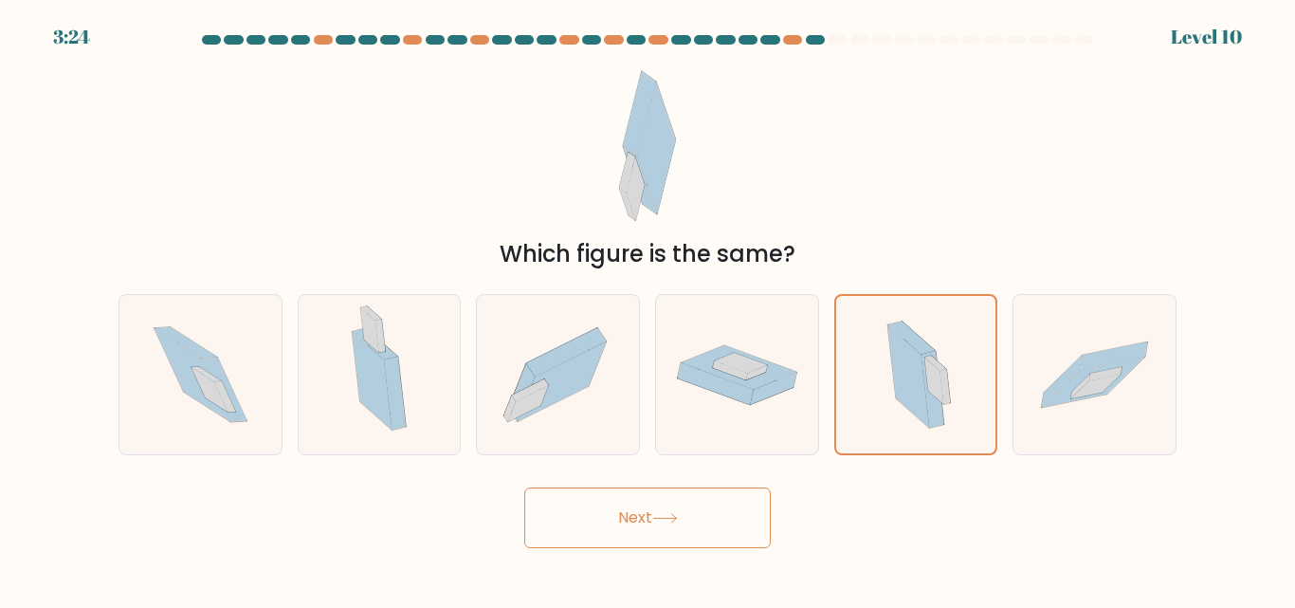
click at [629, 503] on button "Next" at bounding box center [647, 517] width 247 height 61
click at [888, 381] on icon at bounding box center [915, 374] width 95 height 156
click at [649, 309] on input "e." at bounding box center [648, 306] width 1 height 5
click at [660, 534] on button "Next" at bounding box center [647, 517] width 247 height 61
click at [645, 519] on button "Next" at bounding box center [647, 517] width 247 height 61
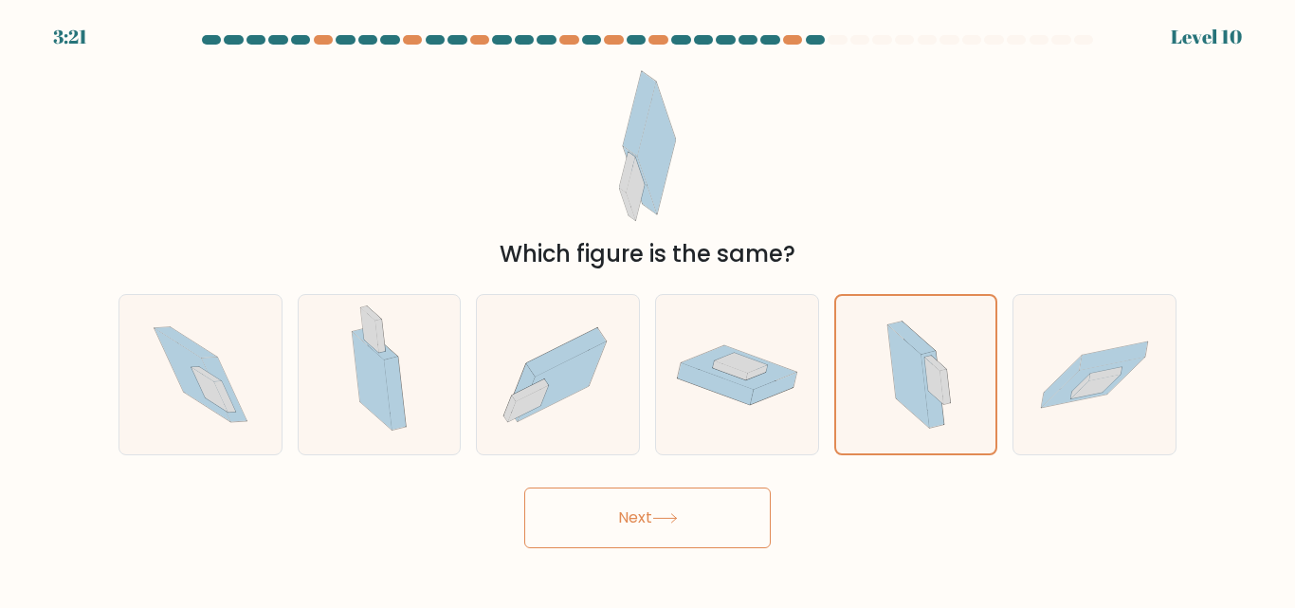
click at [524, 487] on button "Next" at bounding box center [647, 517] width 247 height 61
click at [732, 509] on button "Next" at bounding box center [647, 517] width 247 height 61
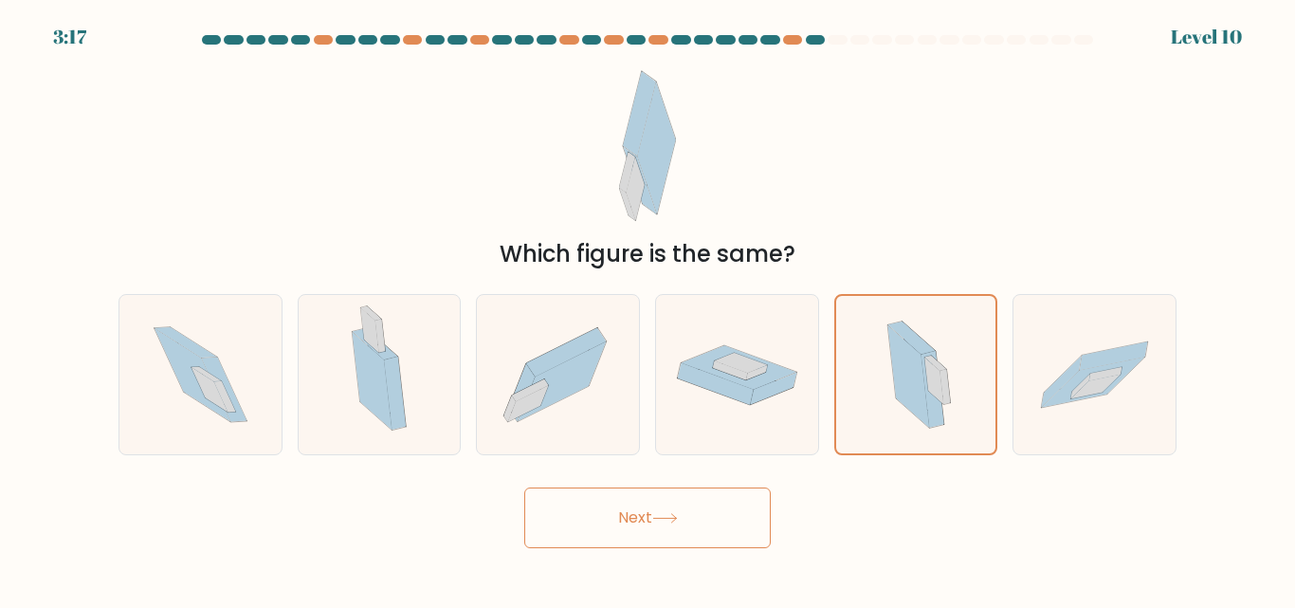
click at [732, 509] on button "Next" at bounding box center [647, 517] width 247 height 61
click at [934, 395] on icon at bounding box center [933, 380] width 19 height 46
click at [649, 309] on input "e." at bounding box center [648, 306] width 1 height 5
click at [678, 521] on icon at bounding box center [665, 518] width 26 height 10
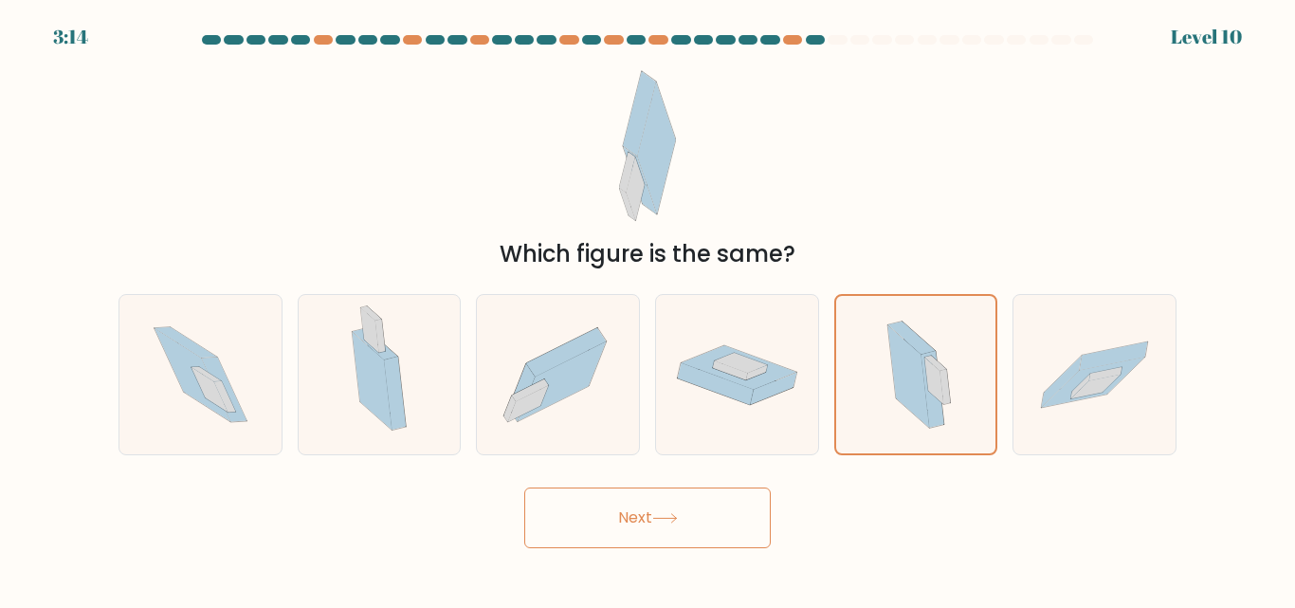
click at [678, 521] on icon at bounding box center [665, 518] width 26 height 10
click at [907, 377] on icon at bounding box center [908, 375] width 41 height 101
click at [649, 309] on input "e." at bounding box center [648, 306] width 1 height 5
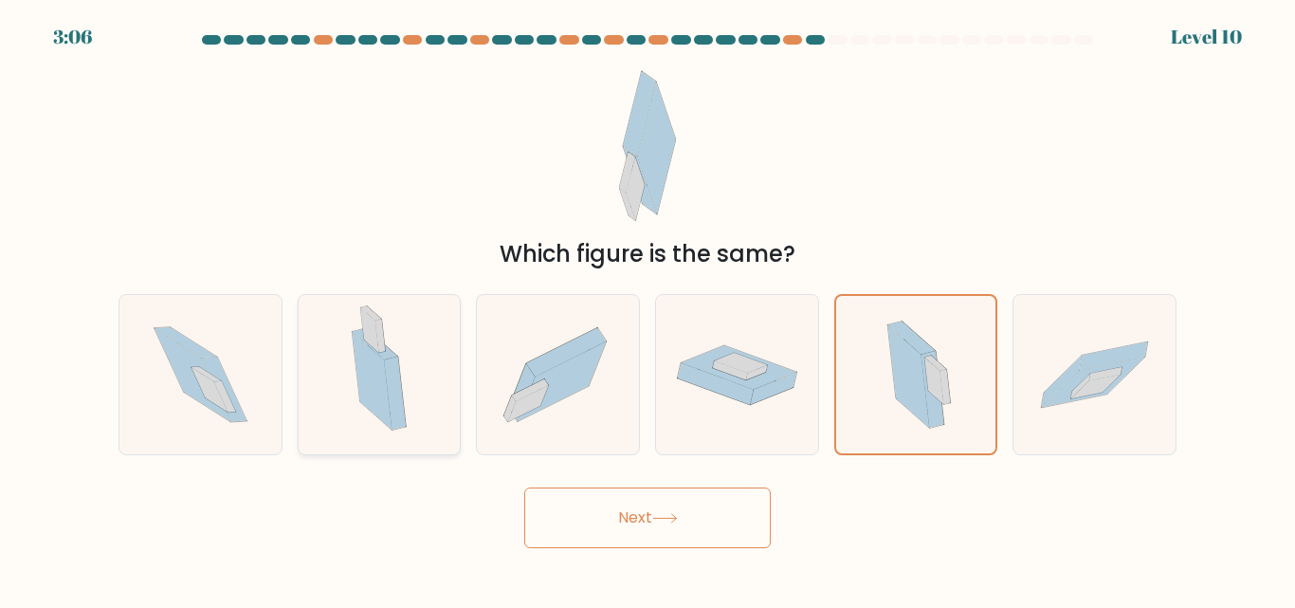
click at [407, 401] on icon at bounding box center [379, 374] width 90 height 158
click at [648, 309] on input "b." at bounding box center [648, 306] width 1 height 5
radio input "true"
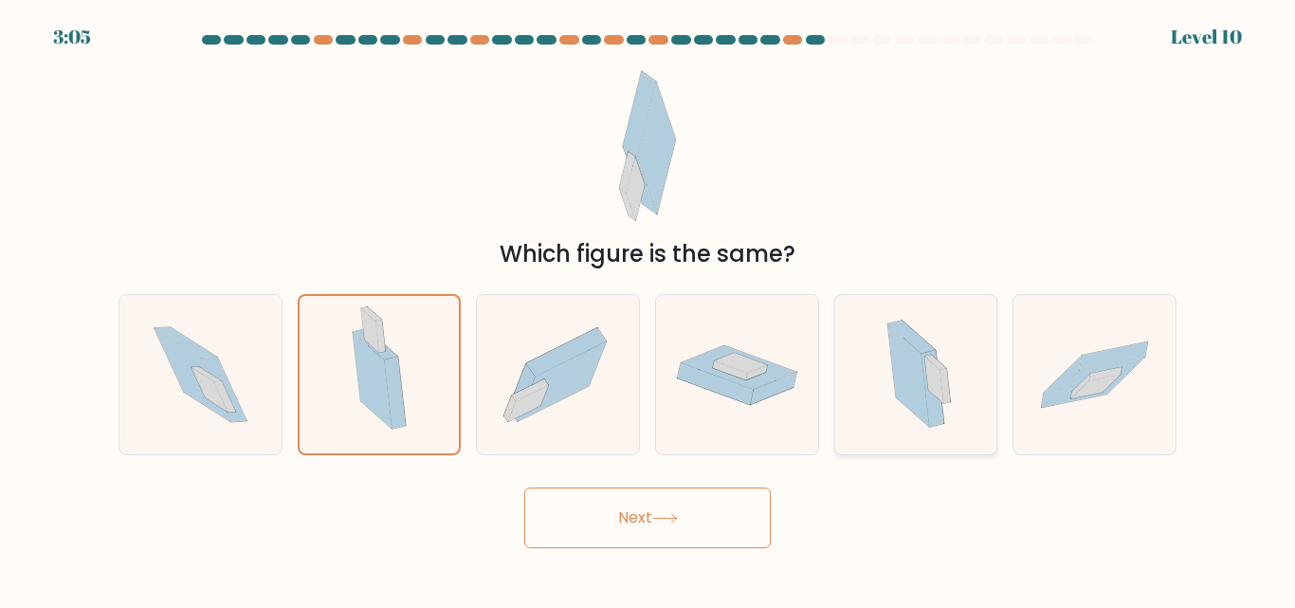
click at [911, 415] on icon at bounding box center [916, 374] width 96 height 158
click at [649, 309] on input "e." at bounding box center [648, 306] width 1 height 5
radio input "true"
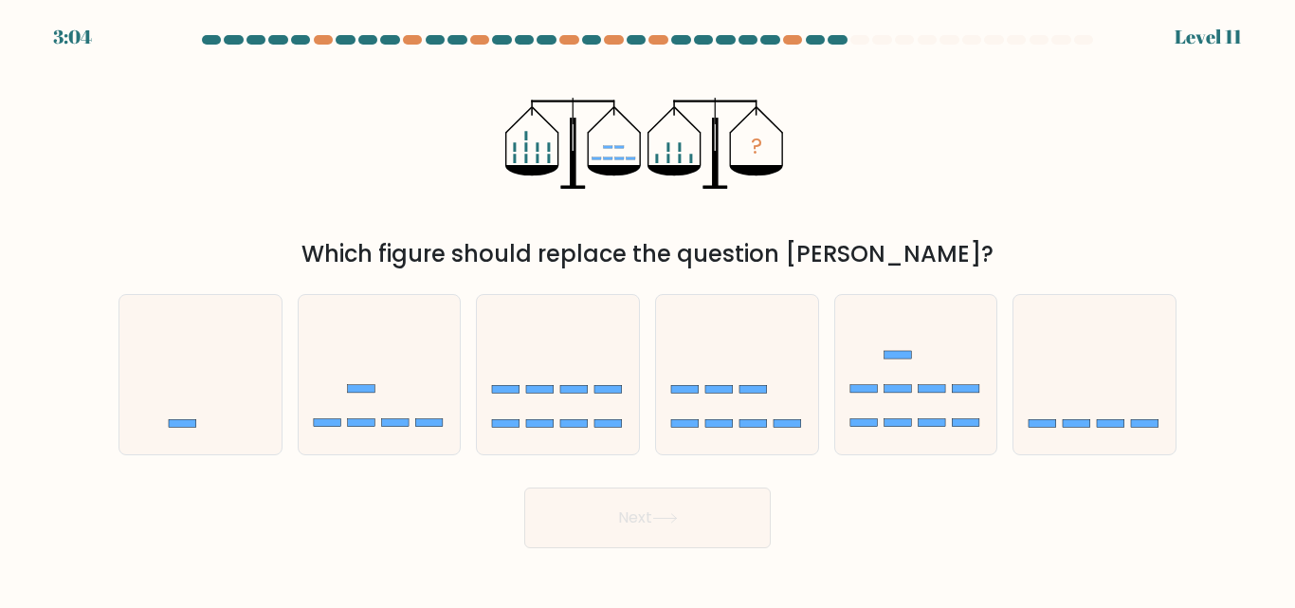
click at [683, 545] on button "Next" at bounding box center [647, 517] width 247 height 61
click at [1106, 406] on icon at bounding box center [1095, 374] width 162 height 134
click at [649, 309] on input "f." at bounding box center [648, 306] width 1 height 5
radio input "true"
click at [709, 520] on button "Next" at bounding box center [647, 517] width 247 height 61
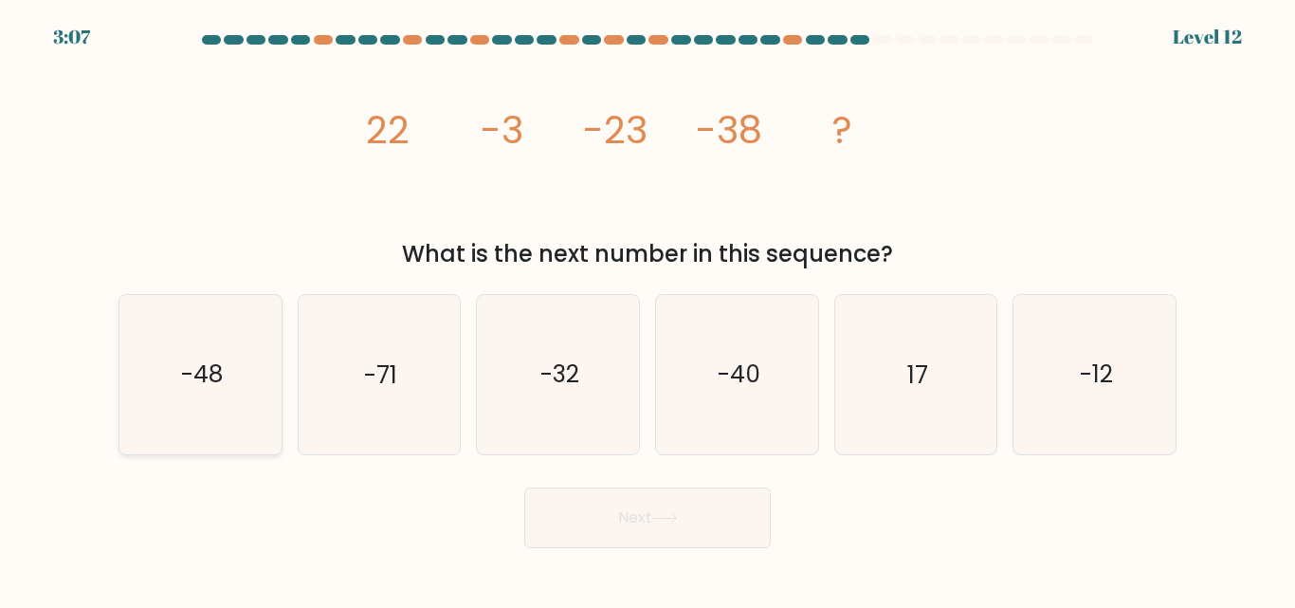
click at [195, 408] on icon "-48" at bounding box center [200, 374] width 158 height 158
click at [648, 309] on input "a. -48" at bounding box center [648, 306] width 1 height 5
radio input "true"
click at [677, 529] on button "Next" at bounding box center [647, 517] width 247 height 61
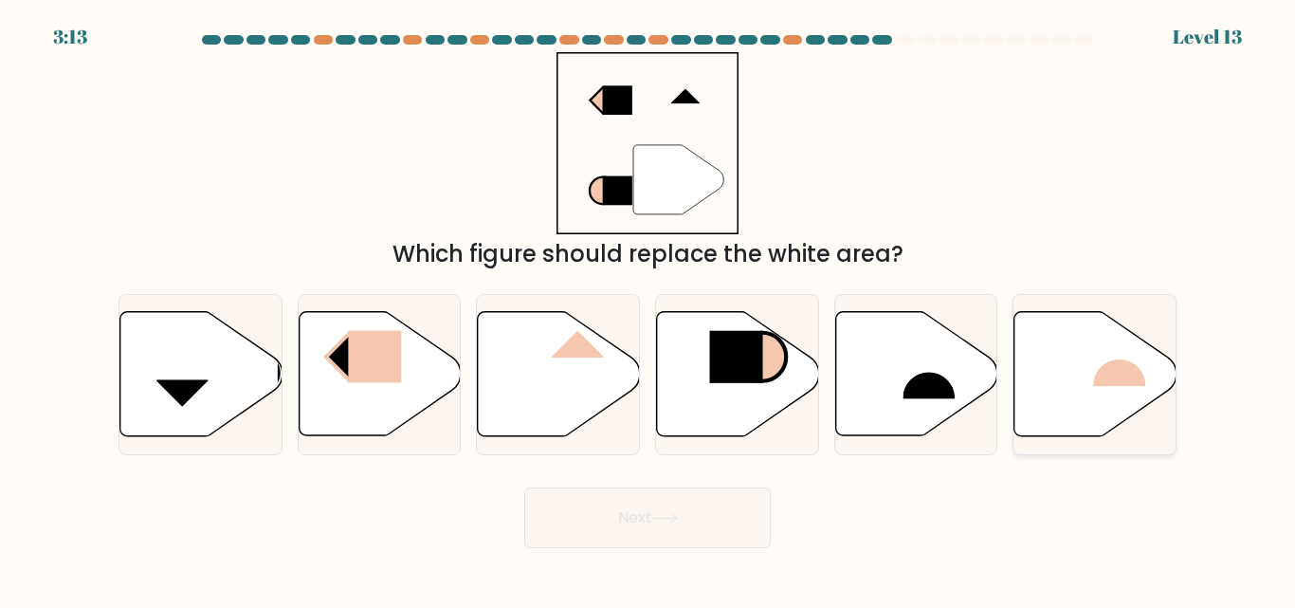
click at [1106, 398] on icon at bounding box center [1095, 374] width 162 height 124
click at [649, 309] on input "f." at bounding box center [648, 306] width 1 height 5
radio input "true"
click at [1087, 376] on icon at bounding box center [1095, 374] width 160 height 122
click at [649, 309] on input "f." at bounding box center [648, 306] width 1 height 5
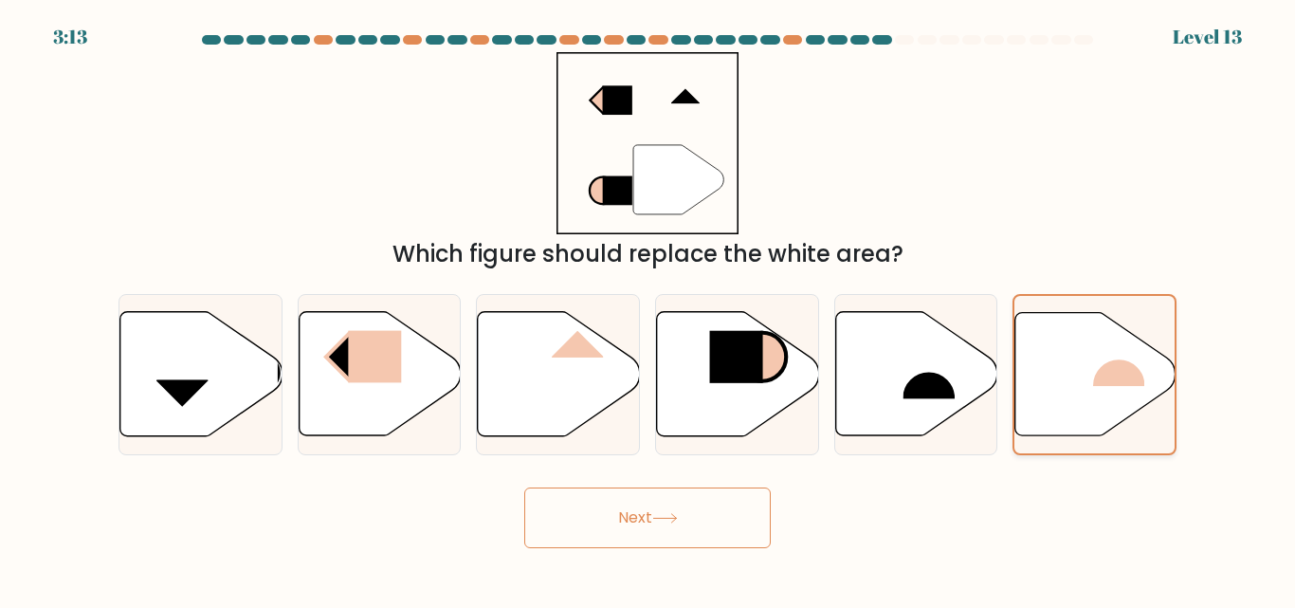
click at [1087, 376] on icon at bounding box center [1095, 374] width 160 height 122
click at [649, 309] on input "f." at bounding box center [648, 306] width 1 height 5
click at [1079, 374] on icon at bounding box center [1095, 374] width 160 height 122
click at [649, 309] on input "f." at bounding box center [648, 306] width 1 height 5
click at [719, 490] on button "Next" at bounding box center [647, 517] width 247 height 61
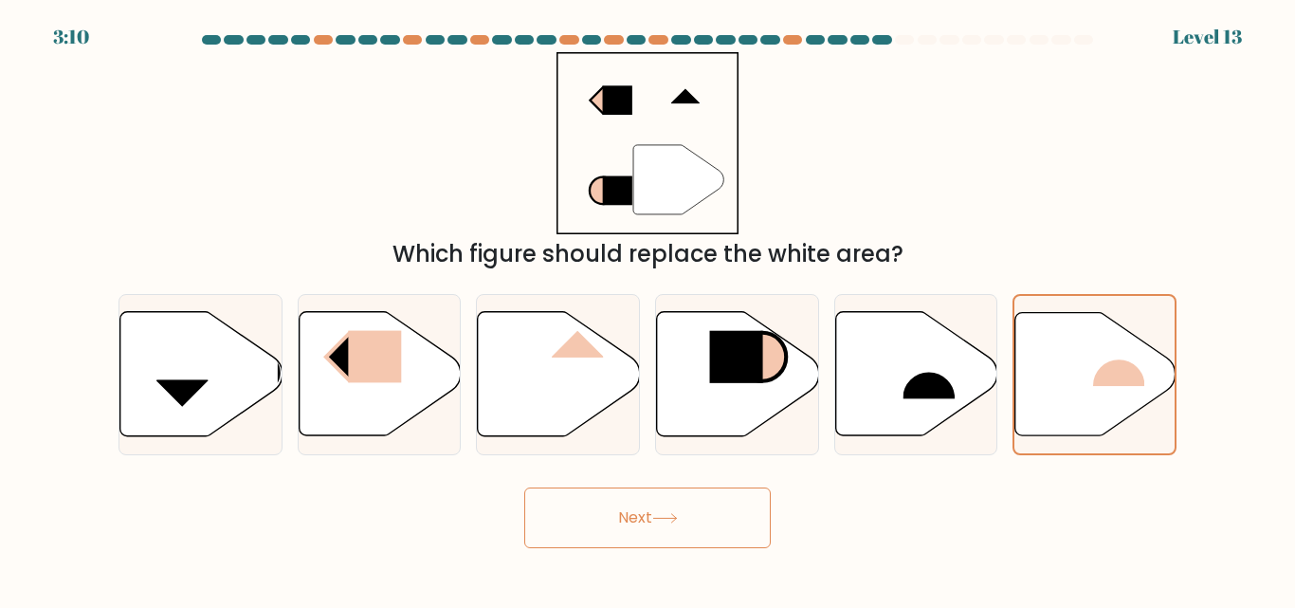
click at [620, 528] on button "Next" at bounding box center [647, 517] width 247 height 61
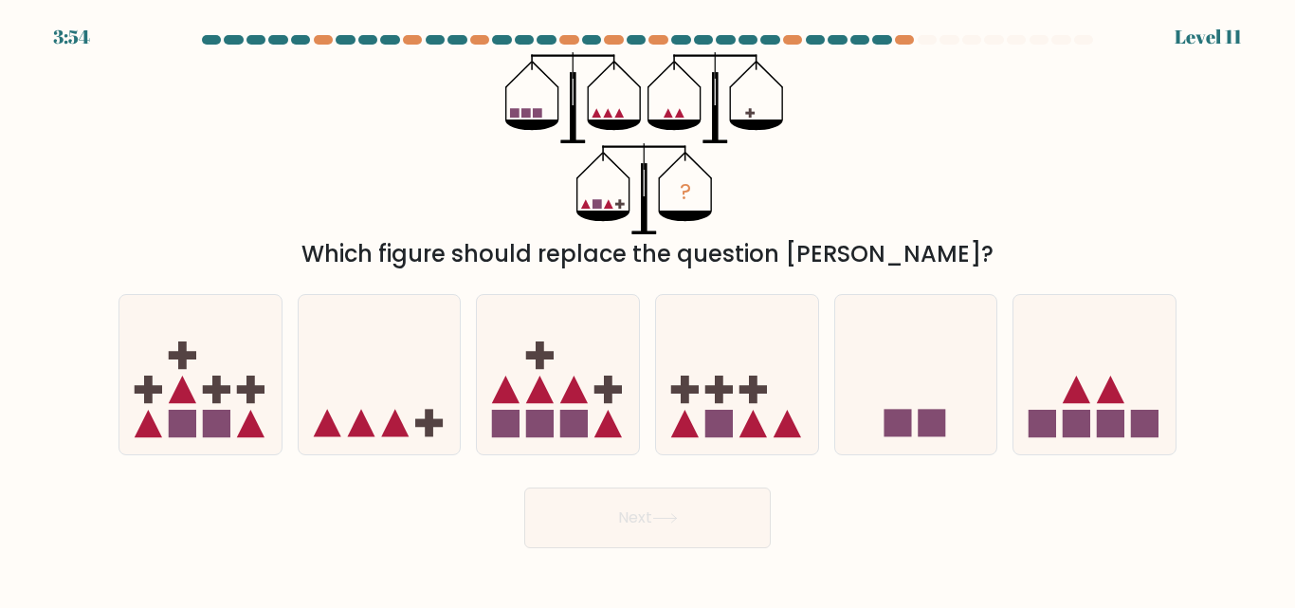
click at [620, 528] on button "Next" at bounding box center [647, 517] width 247 height 61
click at [548, 384] on icon at bounding box center [558, 374] width 162 height 134
click at [648, 309] on input "c." at bounding box center [648, 306] width 1 height 5
radio input "true"
click at [646, 522] on button "Next" at bounding box center [647, 517] width 247 height 61
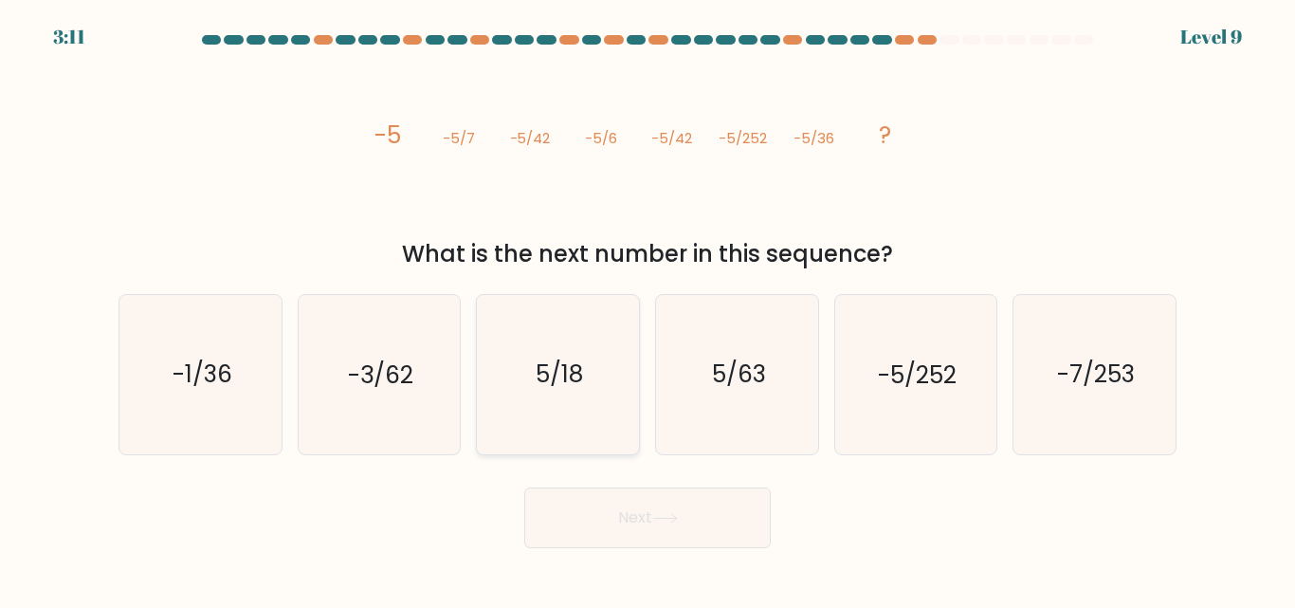
click at [608, 393] on icon "5/18" at bounding box center [558, 374] width 158 height 158
click at [648, 309] on input "c. 5/18" at bounding box center [648, 306] width 1 height 5
radio input "true"
click at [651, 524] on button "Next" at bounding box center [647, 517] width 247 height 61
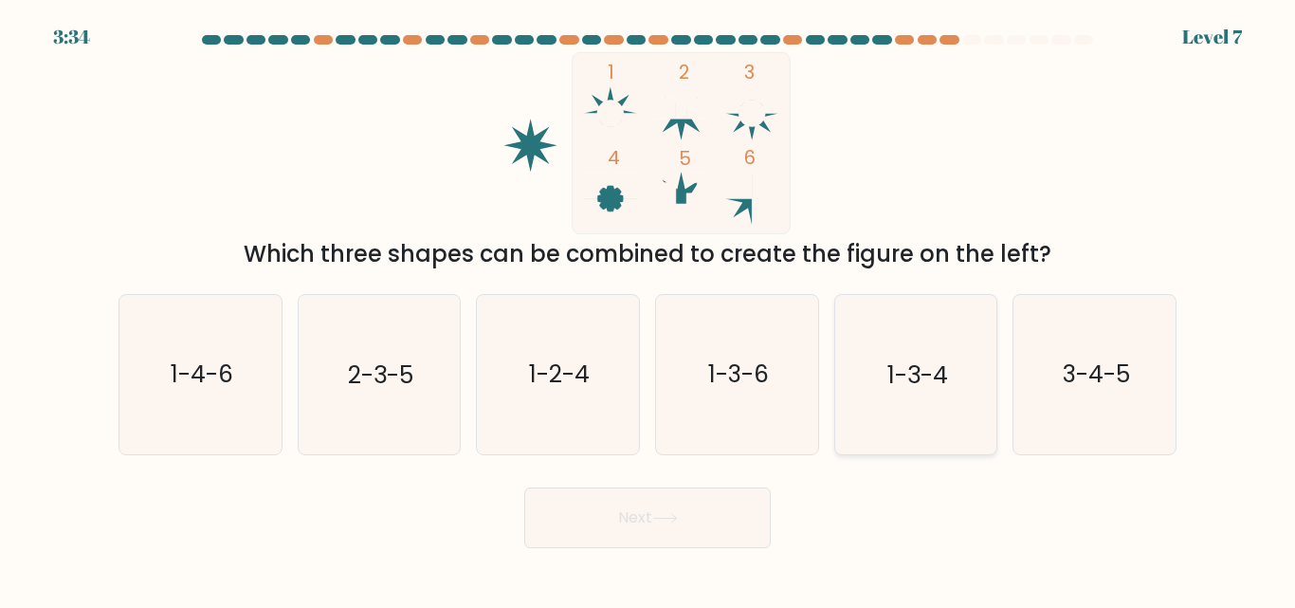
click at [941, 375] on text "1-3-4" at bounding box center [917, 374] width 61 height 33
click at [649, 309] on input "e. 1-3-4" at bounding box center [648, 306] width 1 height 5
radio input "true"
click at [676, 520] on icon at bounding box center [664, 518] width 23 height 9
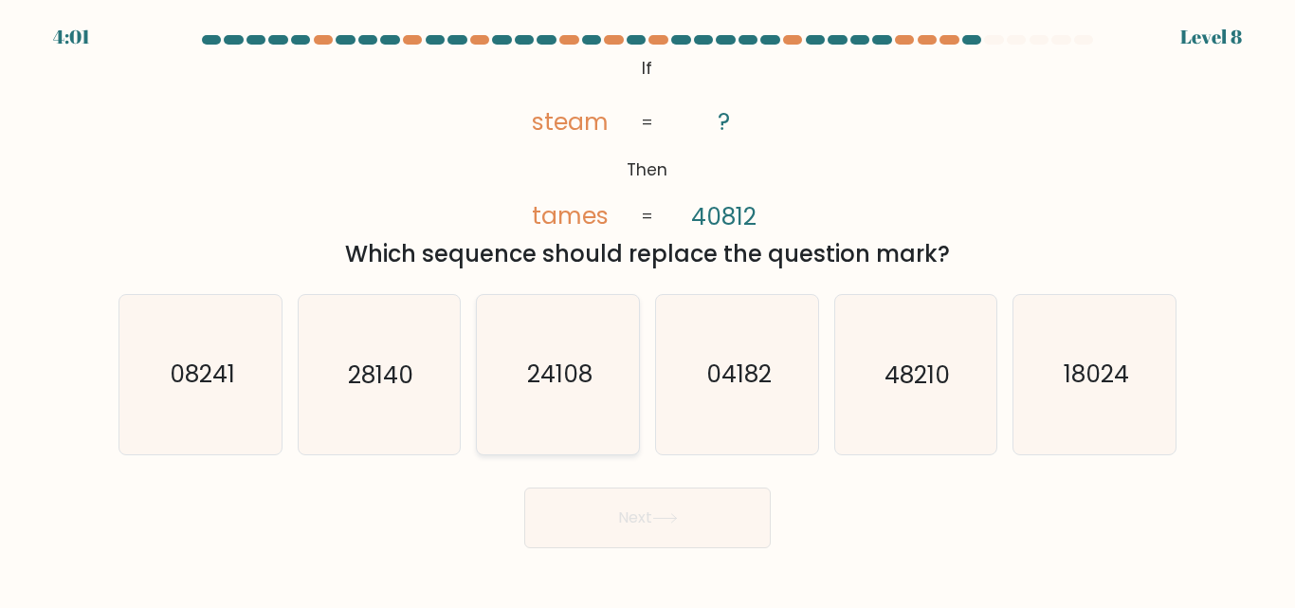
click at [586, 413] on icon "24108" at bounding box center [558, 374] width 158 height 158
click at [648, 309] on input "c. 24108" at bounding box center [648, 306] width 1 height 5
radio input "true"
click at [618, 536] on button "Next" at bounding box center [647, 517] width 247 height 61
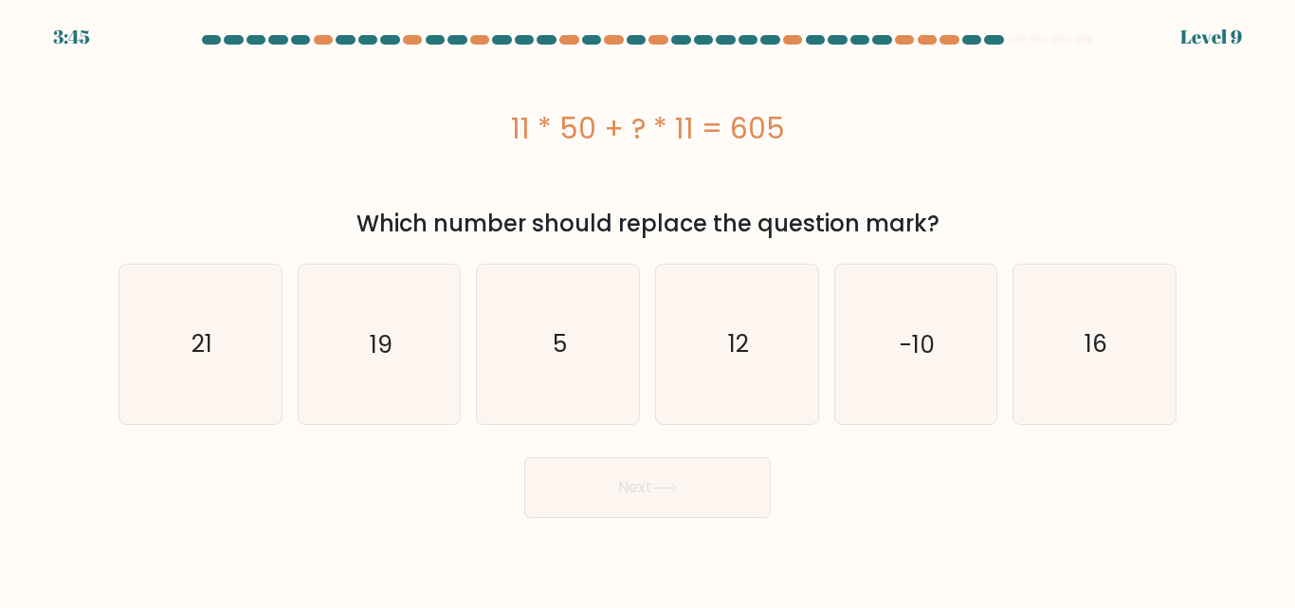
click at [935, 139] on div "11 * 50 + ? * 11 = 605" at bounding box center [648, 128] width 1058 height 43
click at [1007, 150] on div "11 * 50 + ? * 11 = 605" at bounding box center [648, 128] width 1058 height 152
click at [567, 363] on icon "5" at bounding box center [558, 344] width 158 height 158
click at [648, 309] on input "c. 5" at bounding box center [648, 306] width 1 height 5
radio input "true"
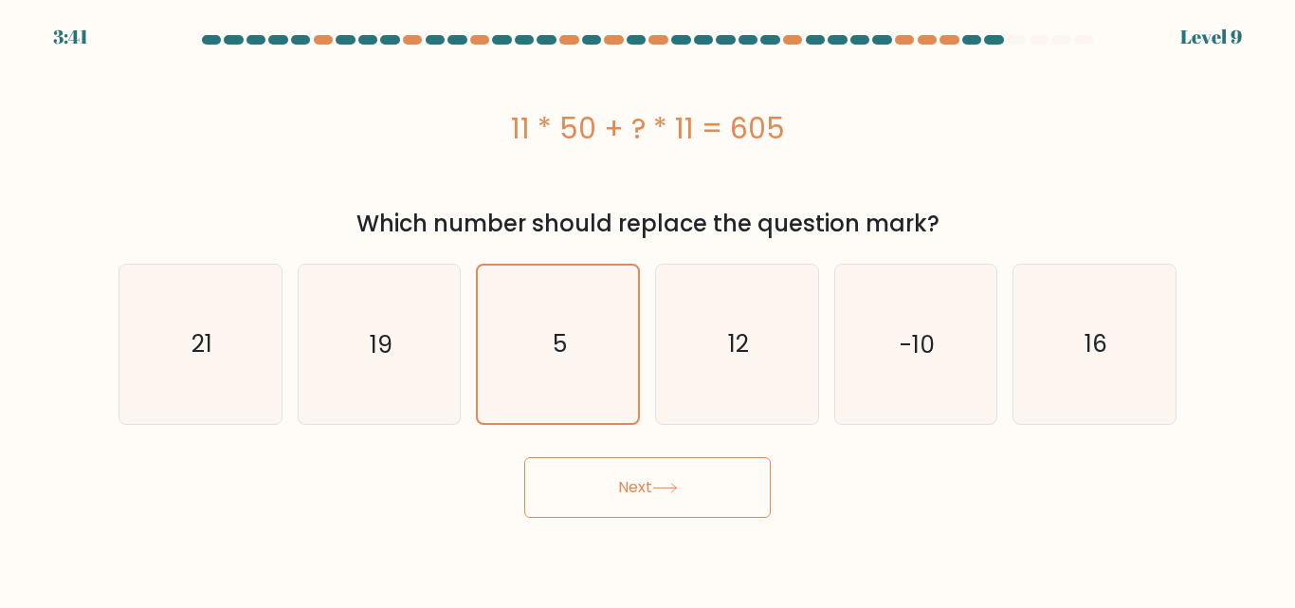
click at [621, 505] on button "Next" at bounding box center [647, 487] width 247 height 61
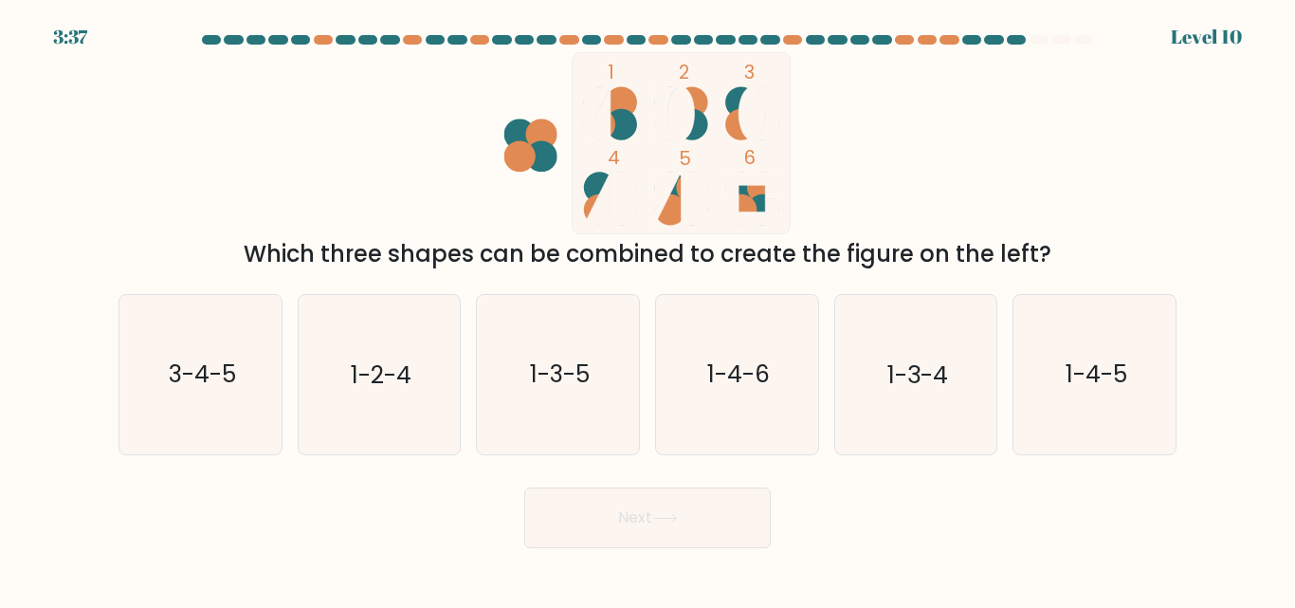
click at [993, 204] on div "1 2 3 4 5 6 Which three shapes can be combined to create the figure on the left?" at bounding box center [647, 161] width 1081 height 219
click at [769, 360] on text "1-4-6" at bounding box center [738, 374] width 63 height 33
click at [649, 309] on input "d. 1-4-6" at bounding box center [648, 306] width 1 height 5
radio input "true"
click at [762, 366] on text "1-4-6" at bounding box center [738, 374] width 63 height 33
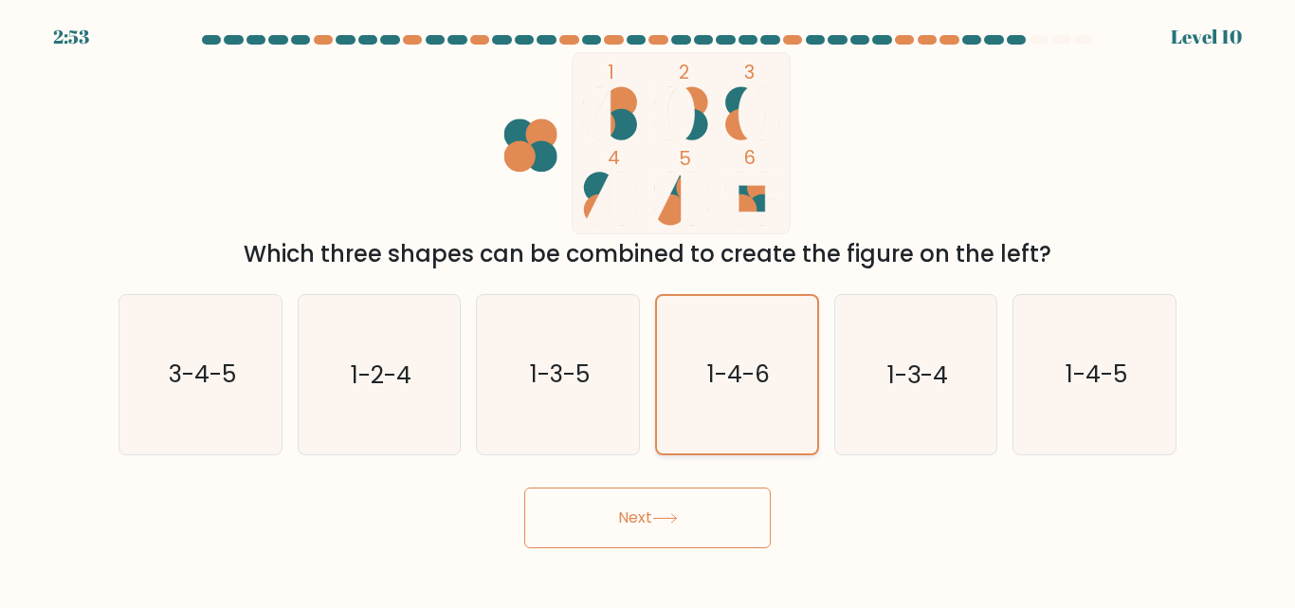
click at [649, 309] on input "d. 1-4-6" at bounding box center [648, 306] width 1 height 5
click at [245, 408] on icon "3-4-5" at bounding box center [200, 374] width 158 height 158
click at [648, 309] on input "a. 3-4-5" at bounding box center [648, 306] width 1 height 5
radio input "true"
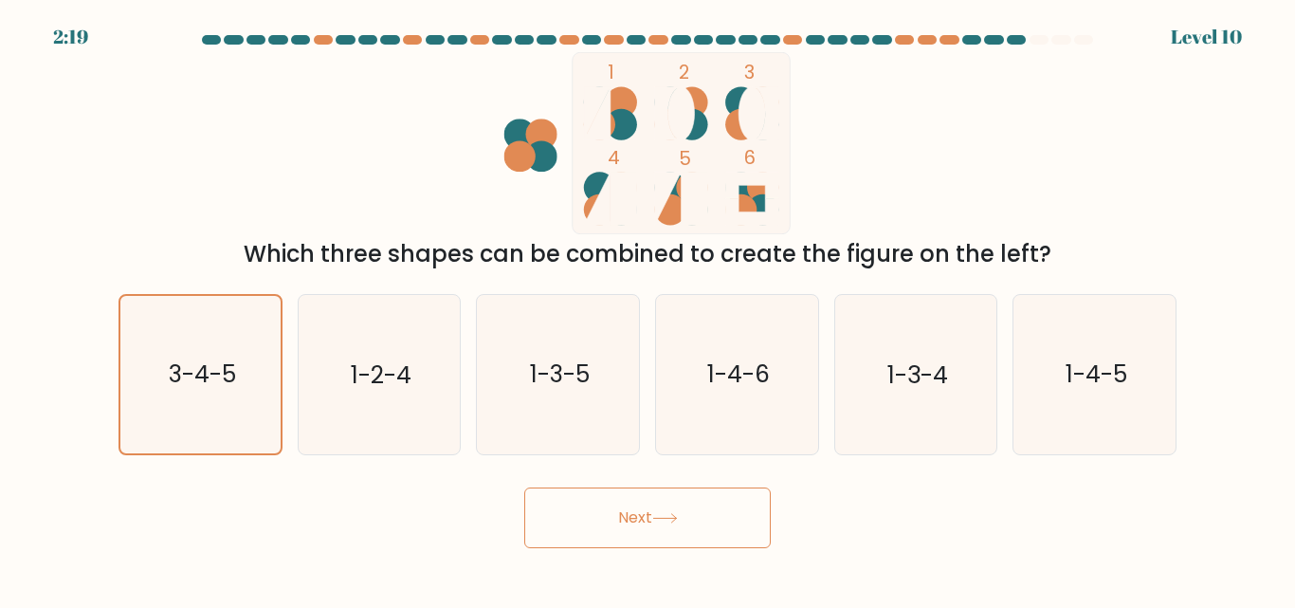
click at [623, 520] on button "Next" at bounding box center [647, 517] width 247 height 61
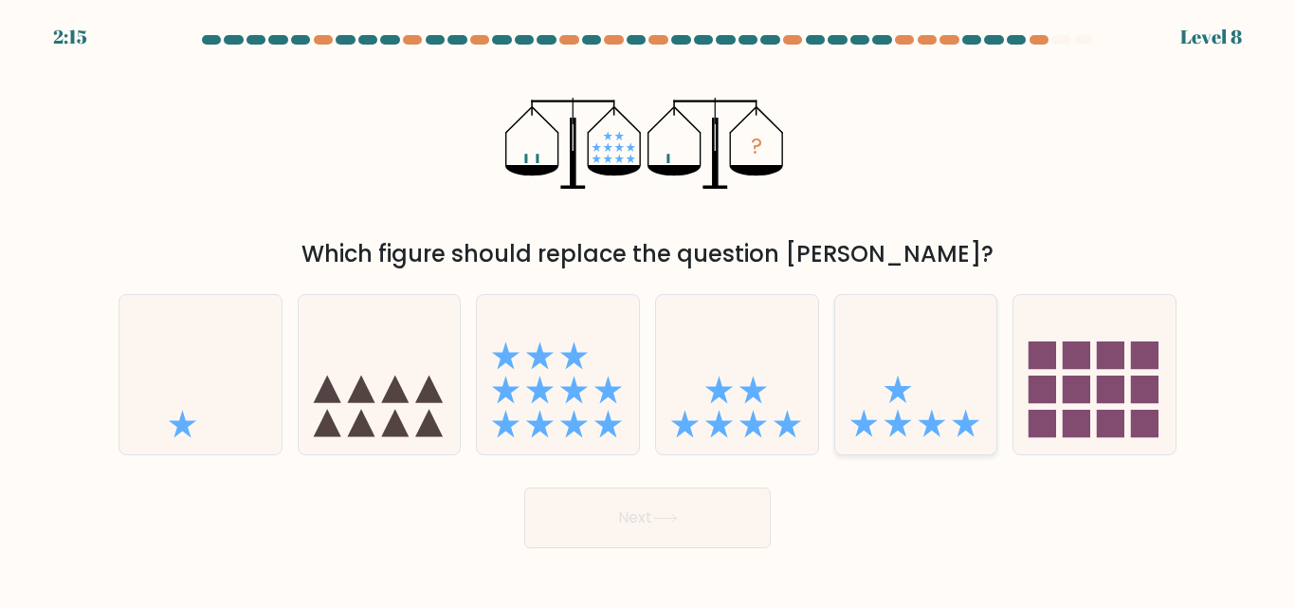
click at [913, 386] on icon at bounding box center [916, 374] width 162 height 134
click at [649, 309] on input "e." at bounding box center [648, 306] width 1 height 5
radio input "true"
click at [693, 506] on button "Next" at bounding box center [647, 517] width 247 height 61
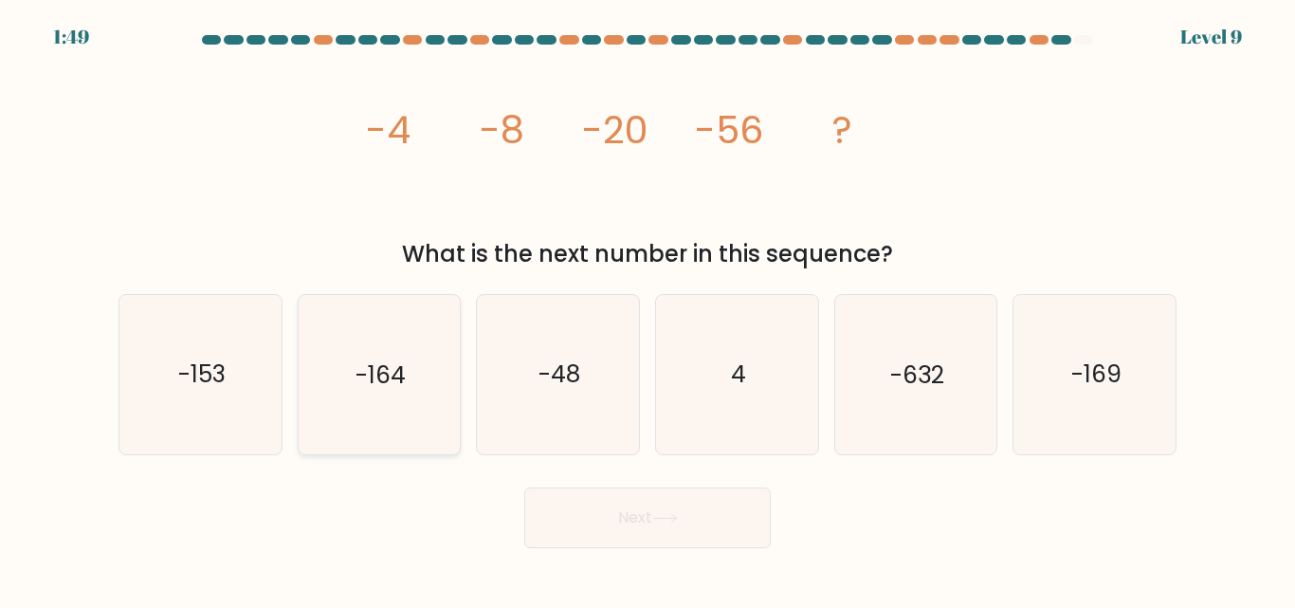
click at [410, 386] on icon "-164" at bounding box center [379, 374] width 158 height 158
click at [648, 309] on input "b. -164" at bounding box center [648, 306] width 1 height 5
radio input "true"
click at [618, 529] on button "Next" at bounding box center [647, 517] width 247 height 61
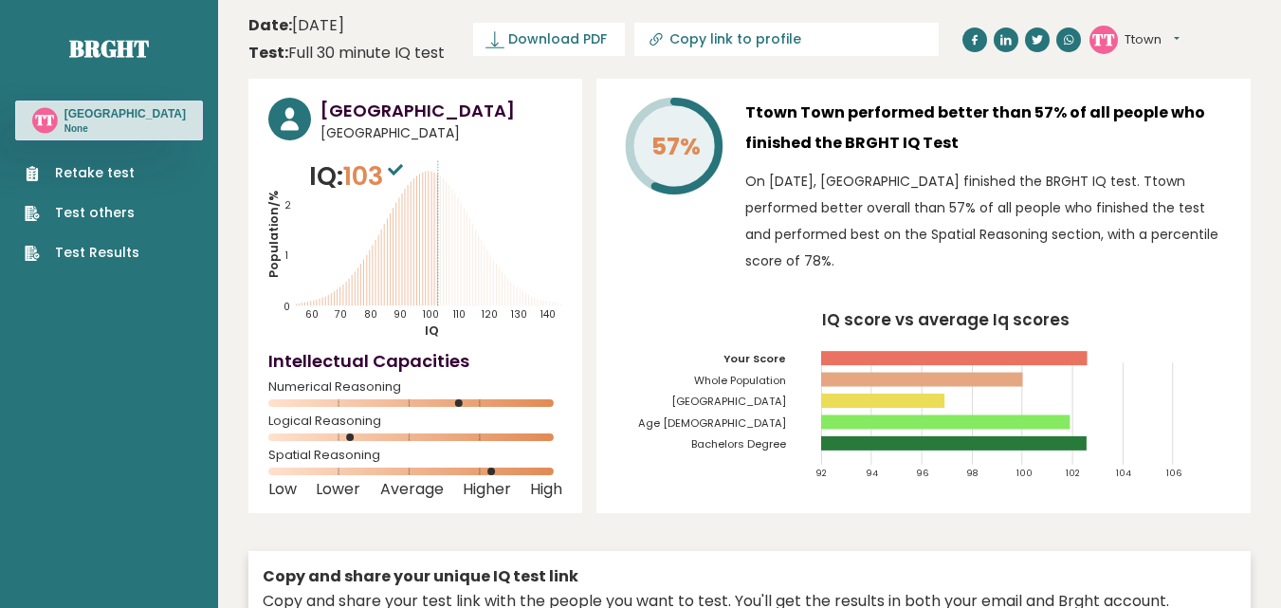
click at [888, 528] on div "Ttown Town Kenya IQ: 103 Population/% IQ 0 1 2 60 70 80 90 100 110 120 130 140 …" at bounding box center [749, 412] width 1002 height 667
